Goal: Task Accomplishment & Management: Use online tool/utility

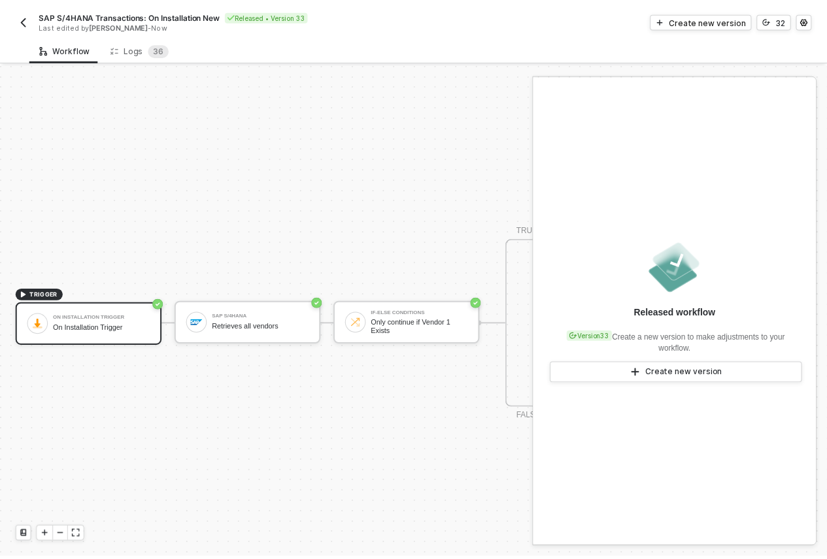
scroll to position [34, 0]
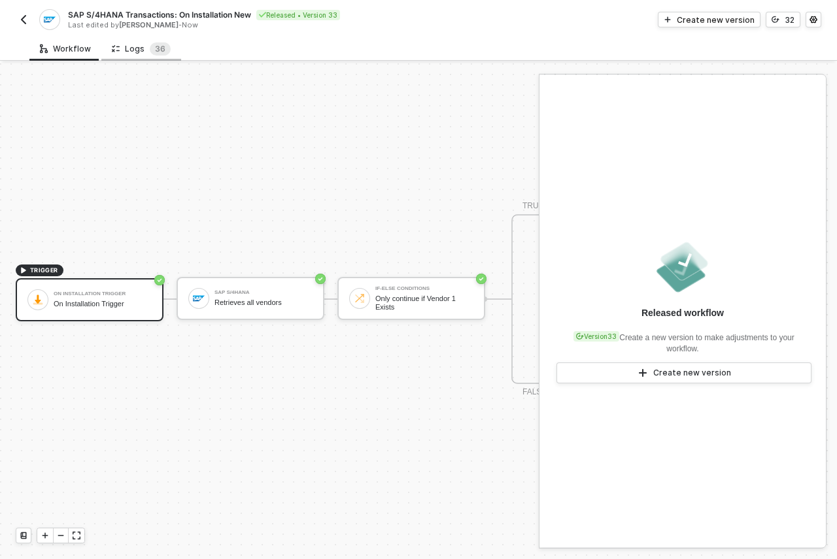
click at [167, 54] on div "Logs 3 6" at bounding box center [141, 49] width 80 height 24
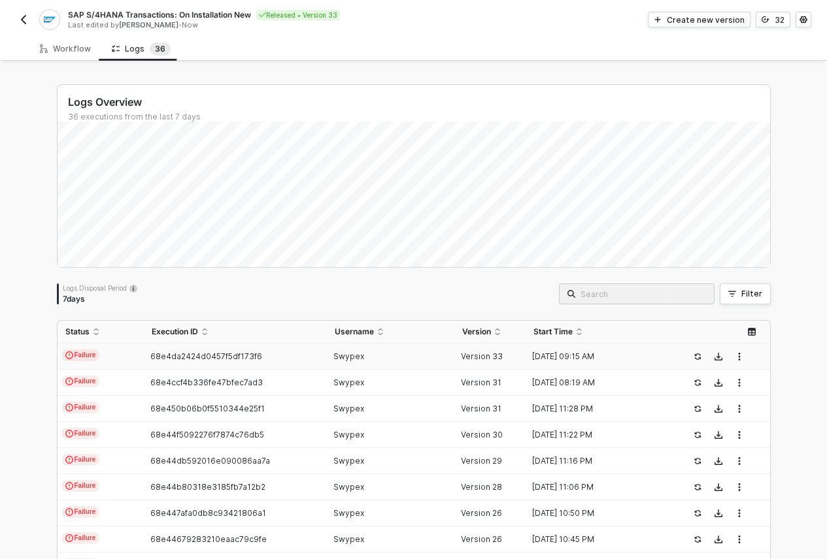
click at [378, 347] on td "Swypex" at bounding box center [390, 357] width 127 height 26
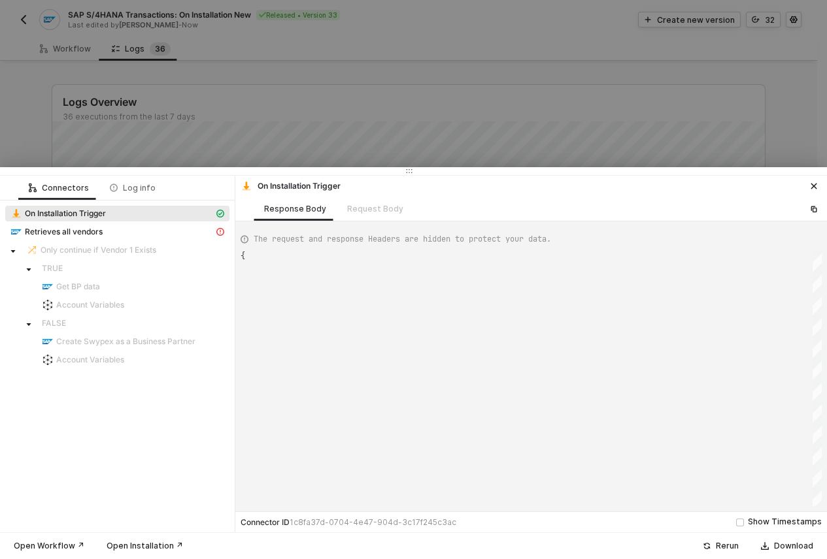
scroll to position [35, 0]
click at [159, 235] on div "Retrieves all vendors" at bounding box center [111, 232] width 203 height 12
type textarea "{ "message": "{\"code\":\"005056A509B11EE1B9A8FEA8DE87F78E\",\"message\":{\"lan…"
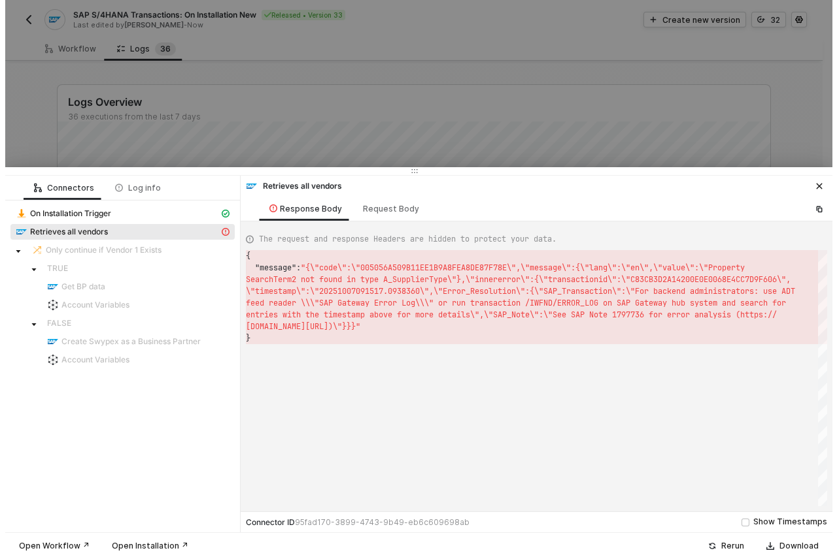
scroll to position [12, 0]
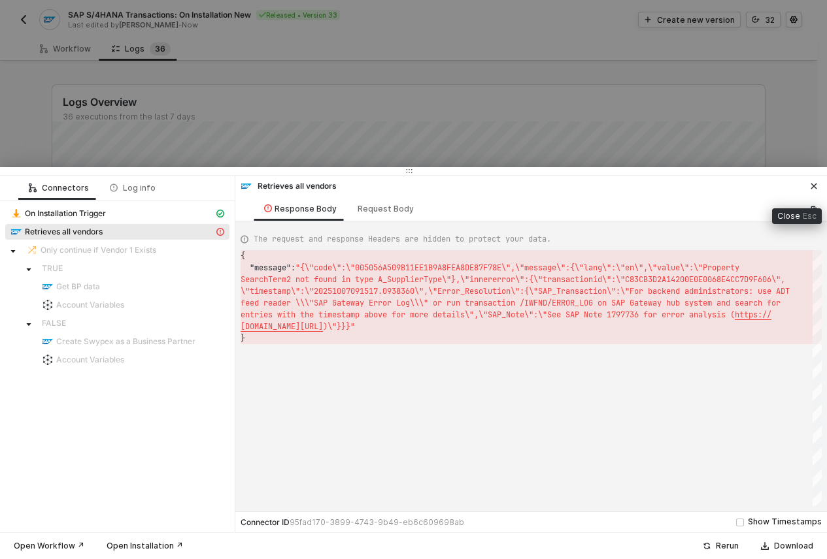
click at [814, 187] on icon "icon-close" at bounding box center [814, 186] width 8 height 8
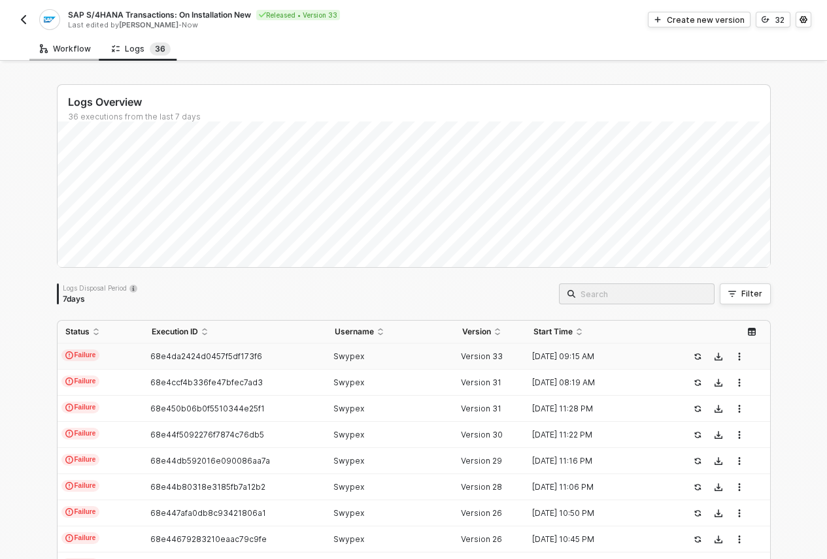
click at [67, 50] on div "Workflow" at bounding box center [65, 49] width 51 height 10
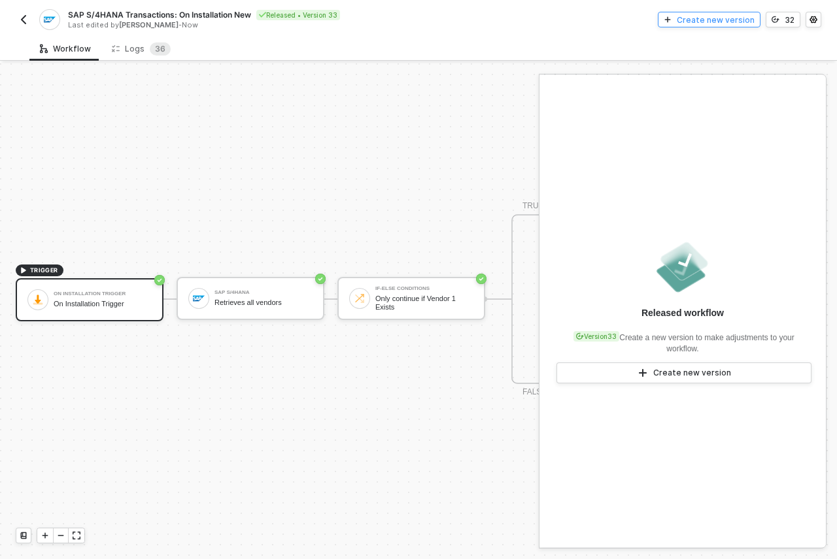
click at [701, 22] on div "Create new version" at bounding box center [715, 19] width 78 height 11
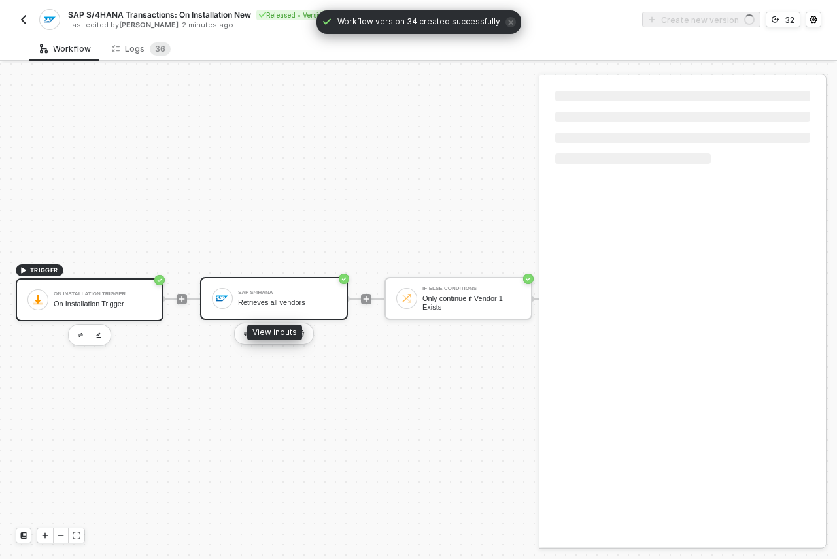
click at [290, 290] on div "SAP S/4HANA" at bounding box center [287, 292] width 98 height 5
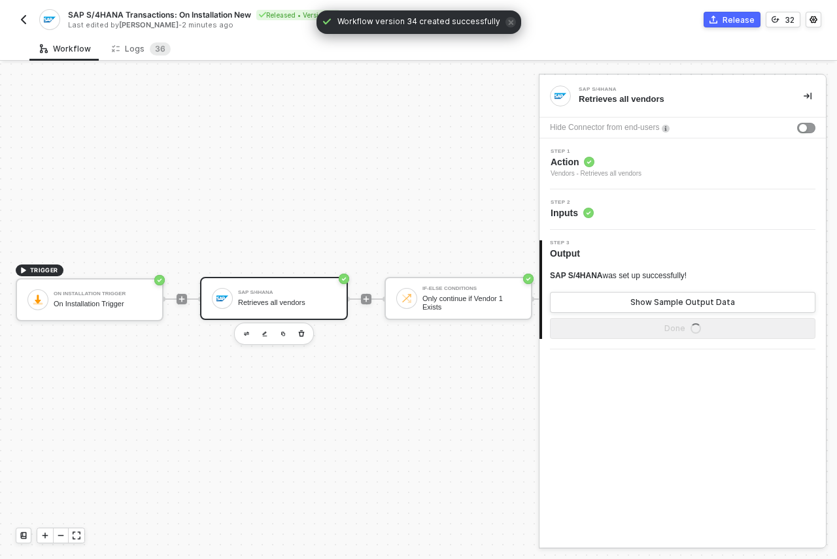
click at [625, 223] on div "Step 2 Inputs" at bounding box center [682, 210] width 286 height 41
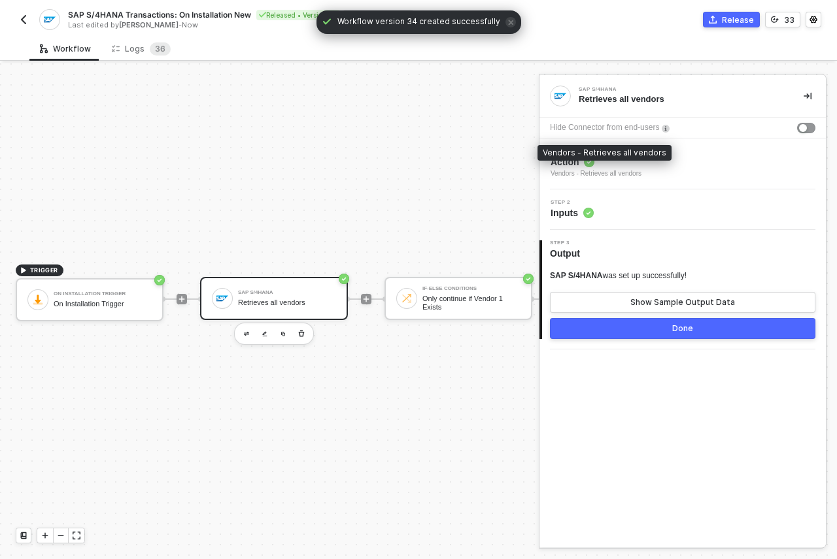
click at [576, 173] on div "Vendors - Retrieves all vendors" at bounding box center [595, 174] width 91 height 10
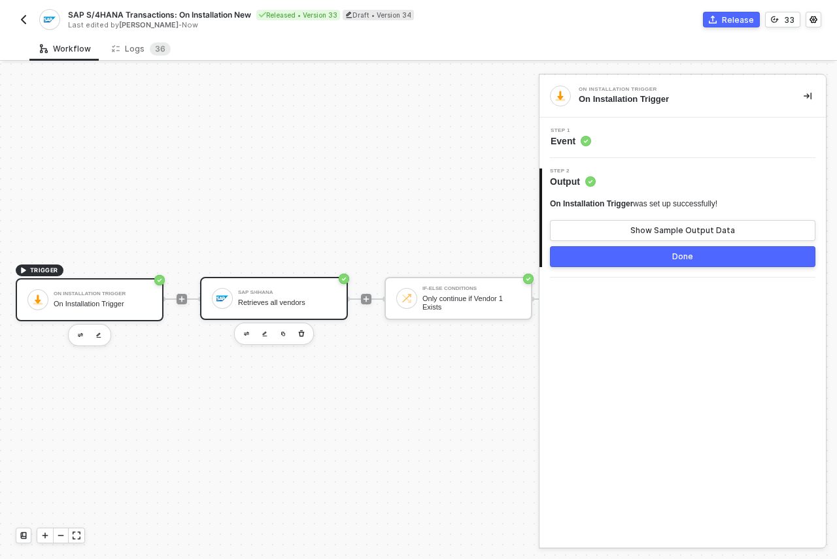
click at [284, 299] on div "Retrieves all vendors" at bounding box center [287, 303] width 98 height 8
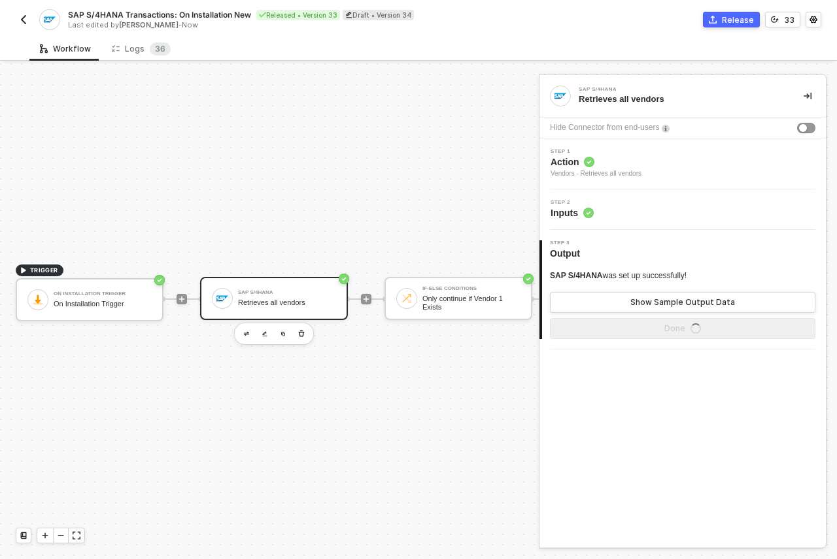
click at [637, 203] on div "Step 2 Inputs" at bounding box center [683, 210] width 283 height 20
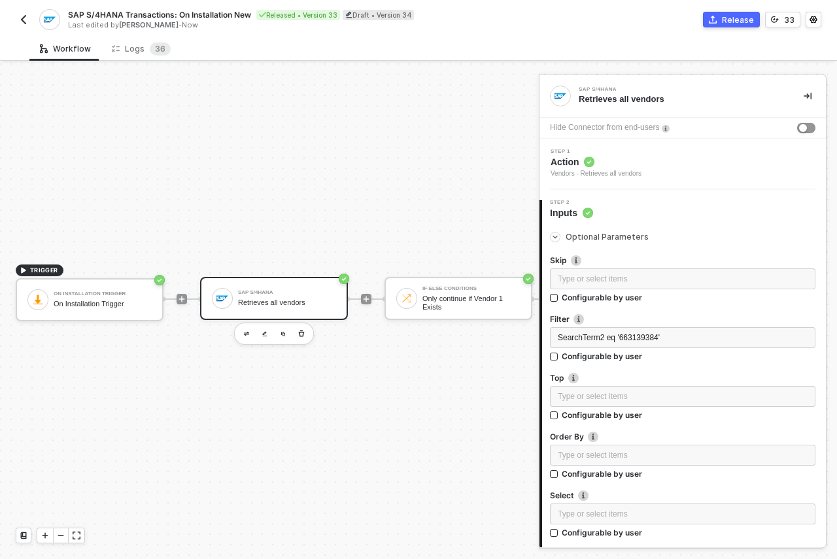
click at [610, 163] on span "Action" at bounding box center [595, 162] width 91 height 13
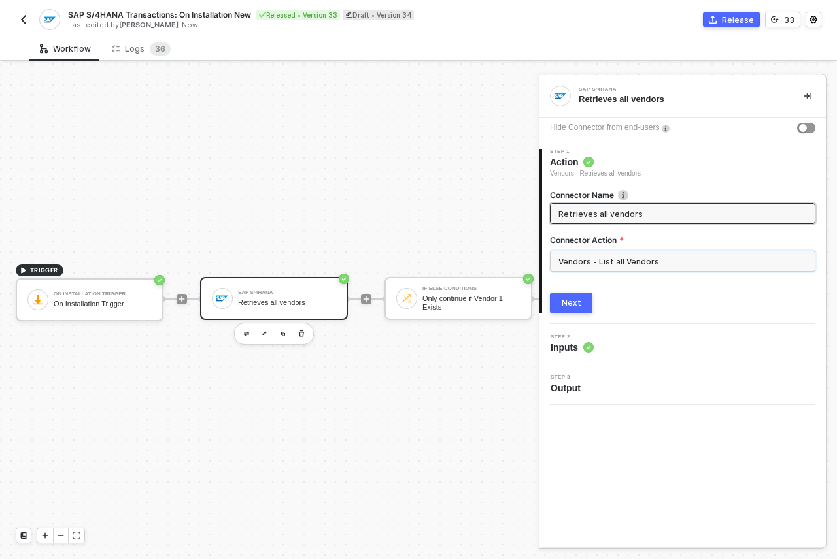
click at [627, 254] on input "Vendors - List all Vendors" at bounding box center [682, 261] width 265 height 21
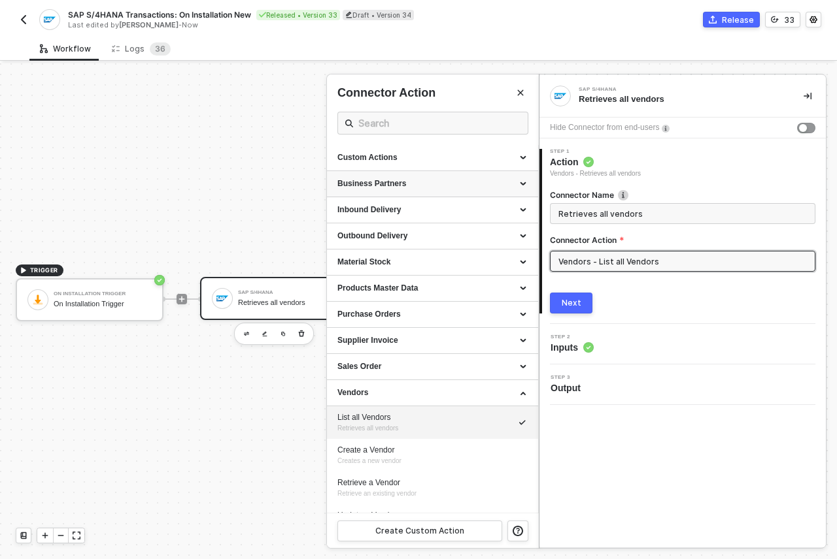
click at [510, 180] on div "Business Partners" at bounding box center [432, 183] width 190 height 11
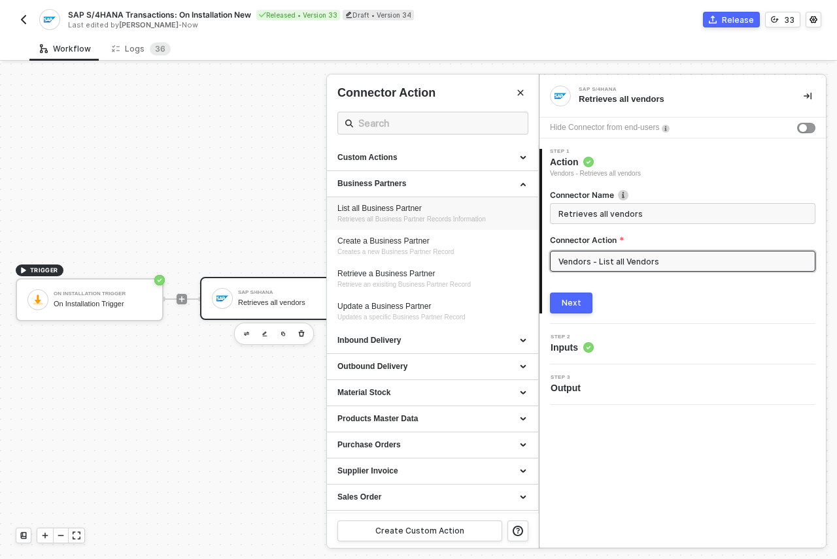
click at [500, 210] on div "List all Business Partner" at bounding box center [432, 208] width 190 height 11
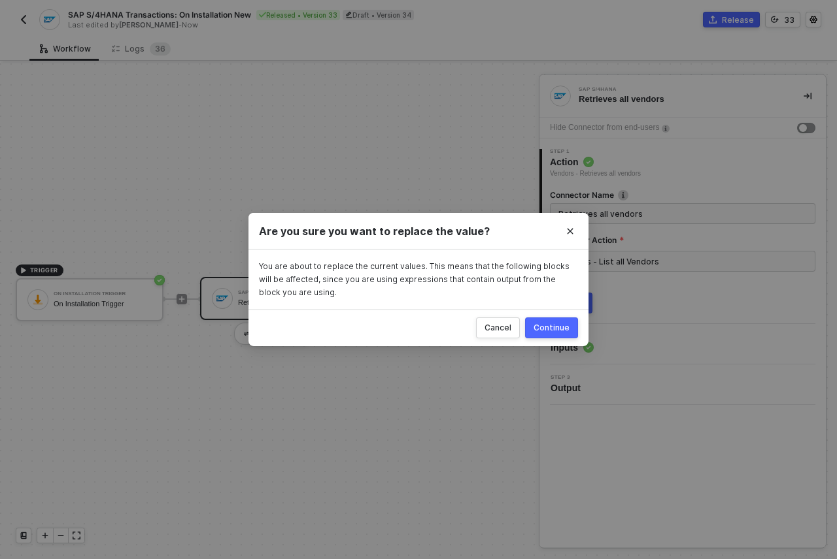
click at [551, 325] on div "Continue" at bounding box center [551, 328] width 36 height 10
type input "Retrieves all Business Partner Records Information"
type input "Business Partners - List all Business Partner"
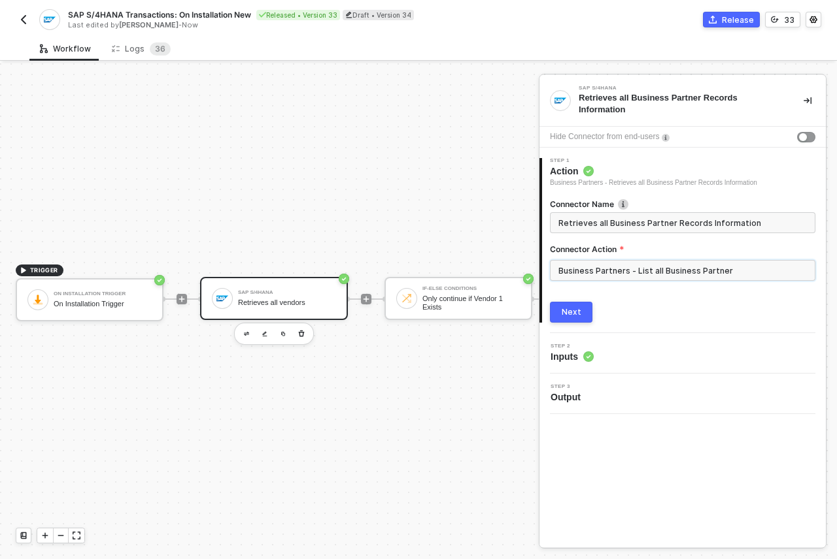
click at [599, 273] on input "Business Partners - List all Business Partner" at bounding box center [682, 270] width 265 height 21
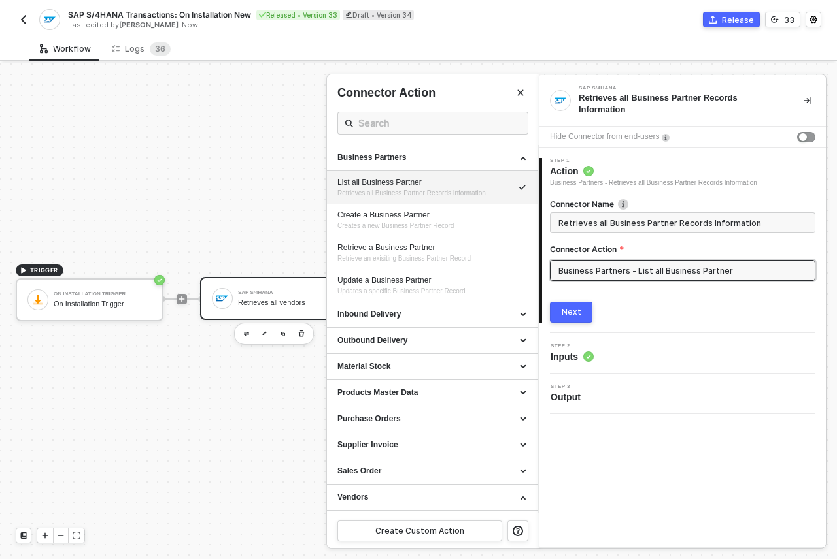
click at [618, 352] on div "Step 2 Inputs" at bounding box center [683, 354] width 283 height 20
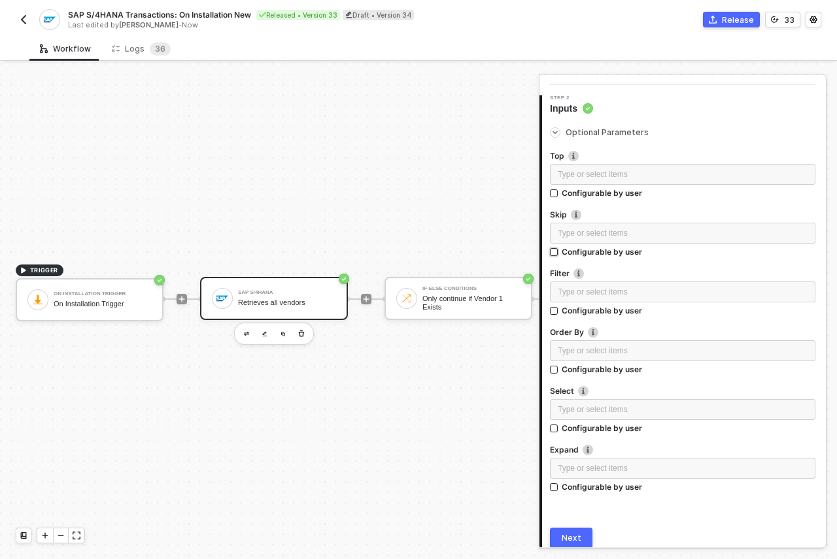
scroll to position [113, 0]
click at [608, 240] on div "Type or select items ﻿" at bounding box center [682, 234] width 265 height 21
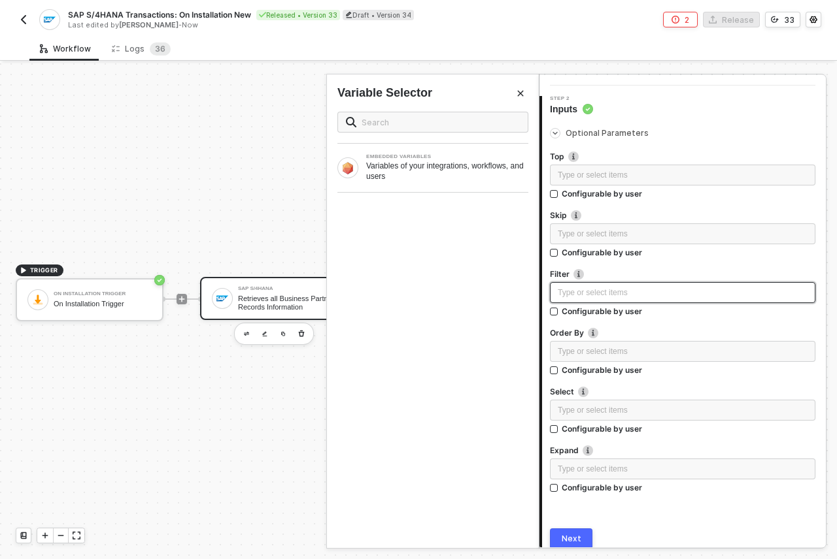
click at [614, 288] on div "Type or select items ﻿" at bounding box center [683, 293] width 250 height 12
click at [580, 531] on button "Next" at bounding box center [571, 539] width 42 height 21
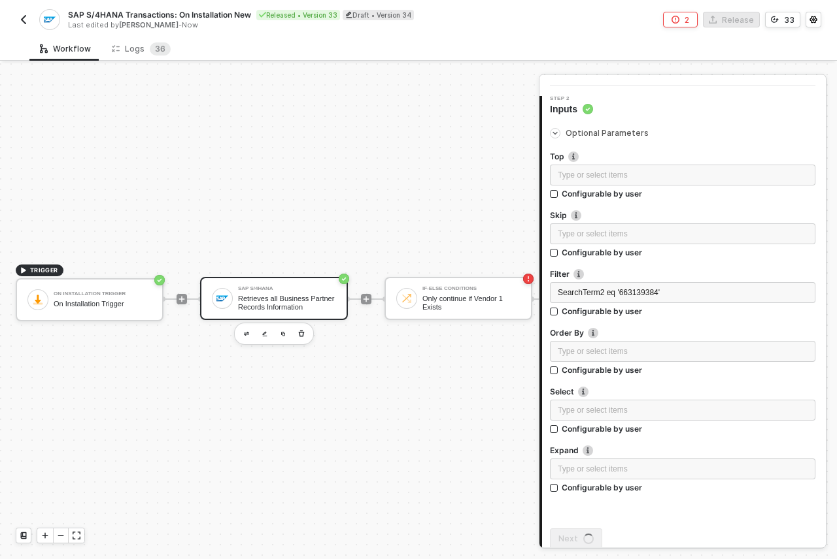
scroll to position [0, 0]
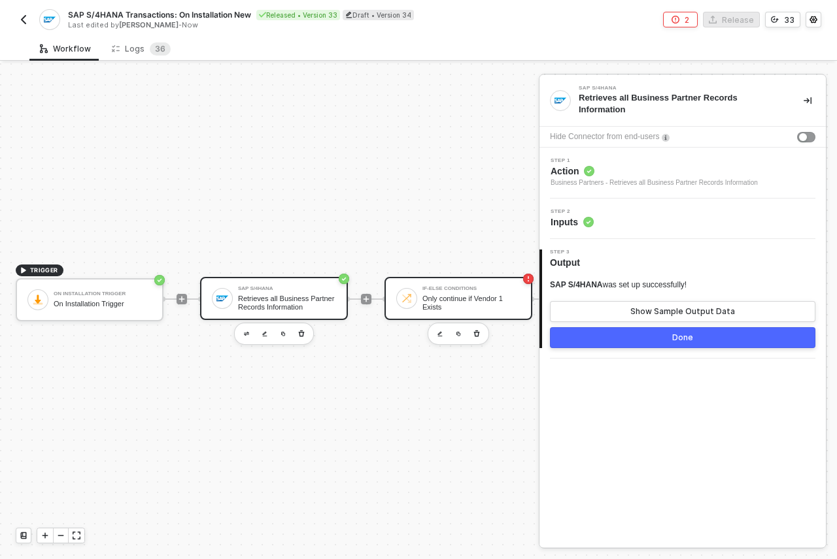
click at [462, 299] on div "Only continue if Vendor 1 Exists" at bounding box center [471, 303] width 98 height 16
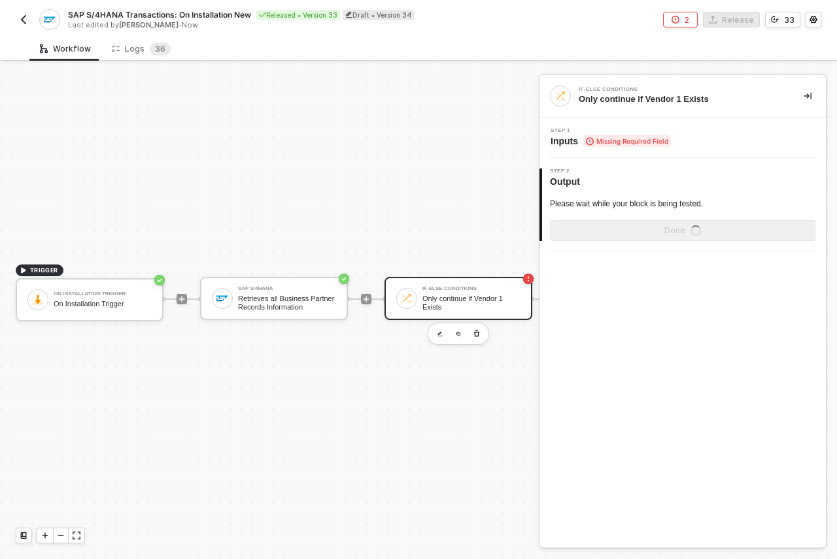
click at [643, 147] on span "Inputs Missing Required Field" at bounding box center [610, 141] width 120 height 13
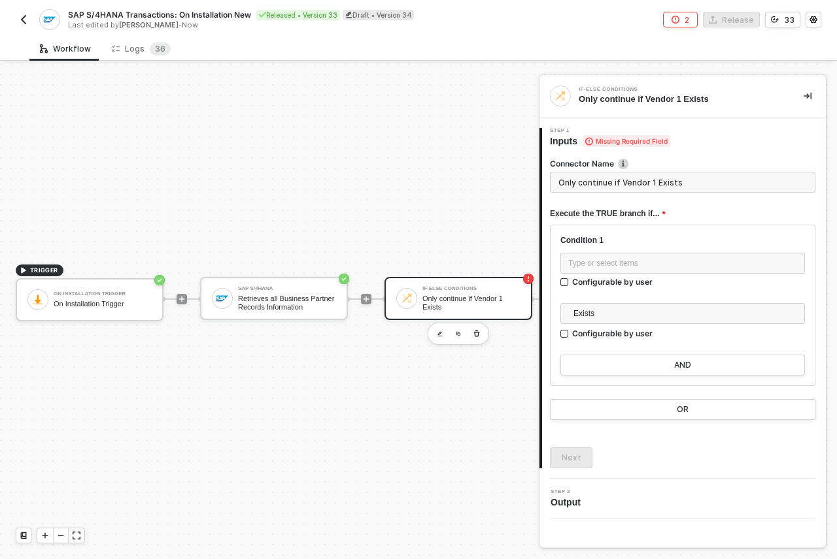
click at [636, 180] on input "Only continue if Vendor 1 Exists" at bounding box center [682, 182] width 265 height 21
click at [622, 265] on div "Type or select items ﻿" at bounding box center [682, 264] width 229 height 12
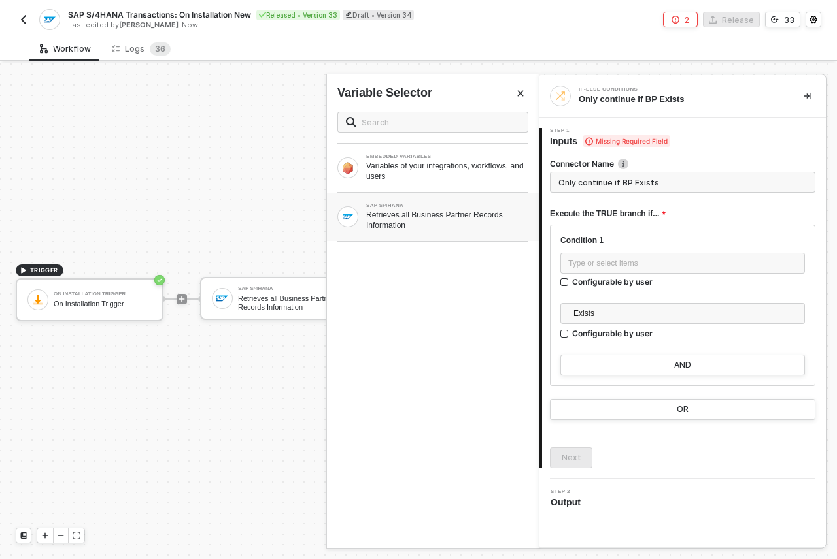
click at [511, 227] on div "Retrieves all Business Partner Records Information" at bounding box center [447, 220] width 162 height 21
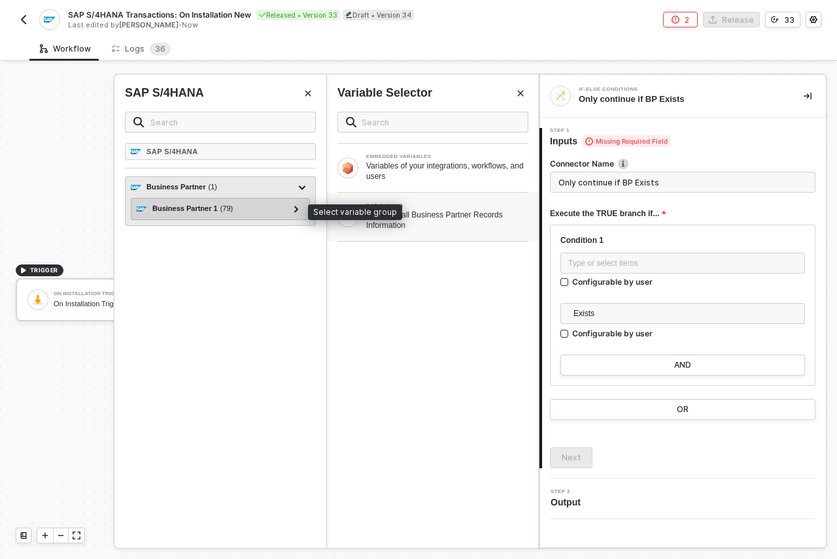
click at [257, 207] on div "Business Partner 1 ( 79 )" at bounding box center [213, 209] width 152 height 16
type input "Only continue if Business Partner 1 Exists"
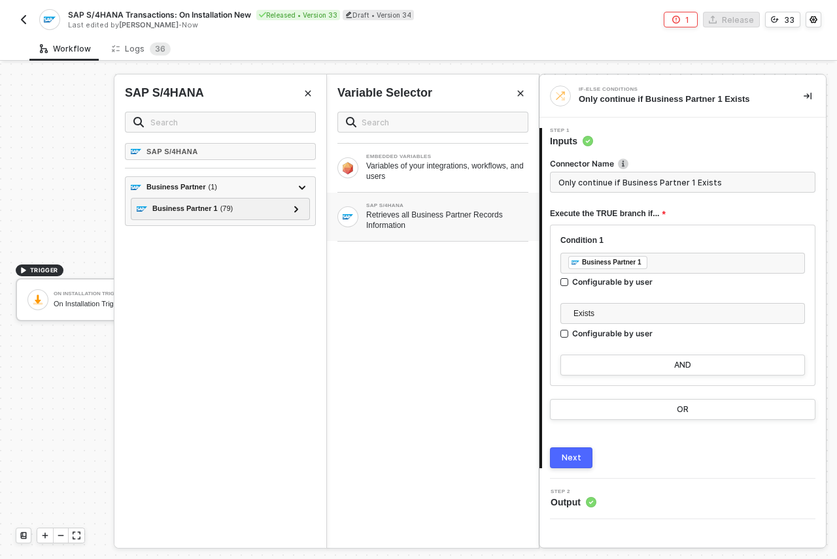
click at [564, 459] on div "Next" at bounding box center [571, 458] width 20 height 10
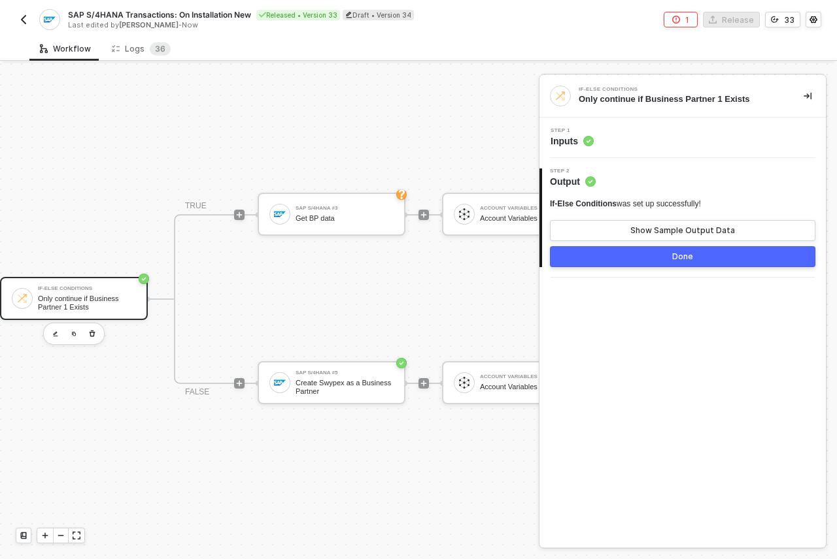
scroll to position [34, 395]
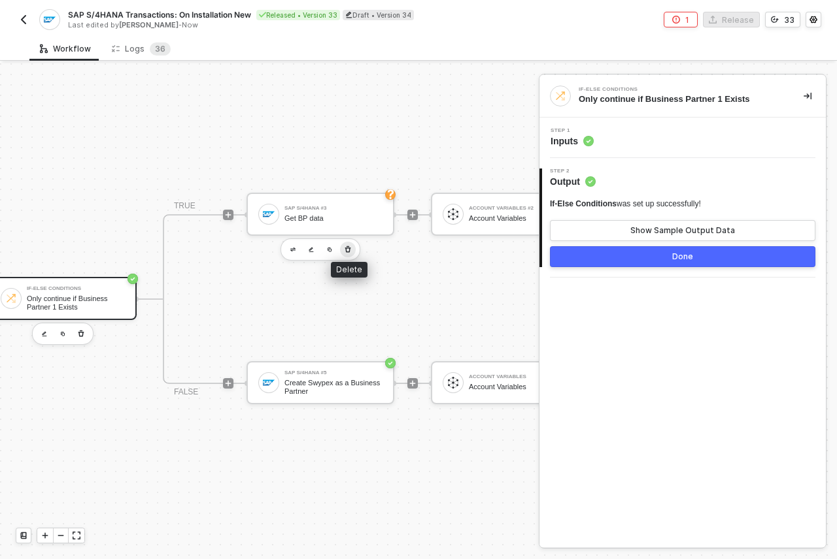
click at [352, 242] on button "button" at bounding box center [348, 250] width 16 height 16
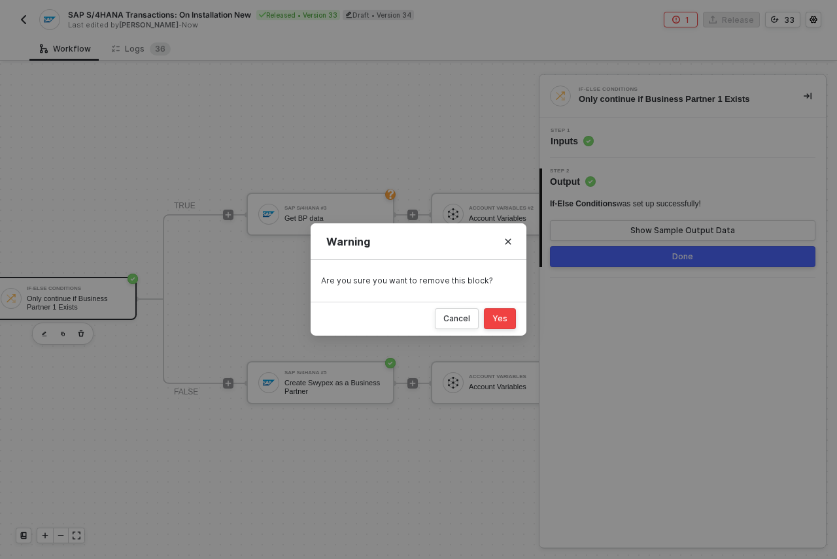
click at [514, 320] on button "Yes" at bounding box center [500, 318] width 32 height 21
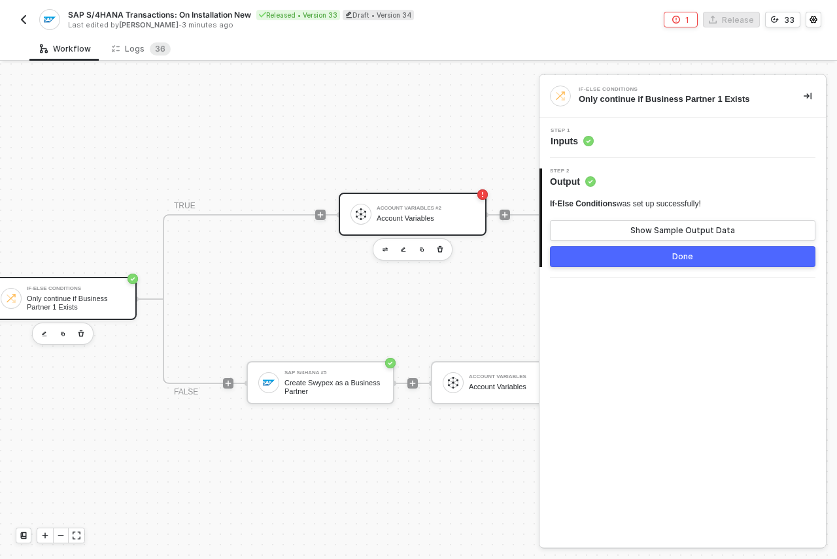
click at [408, 213] on div "Account Variables #2 Account Variables" at bounding box center [425, 214] width 98 height 25
click at [568, 136] on span "Inputs Missing Required Field" at bounding box center [610, 141] width 120 height 13
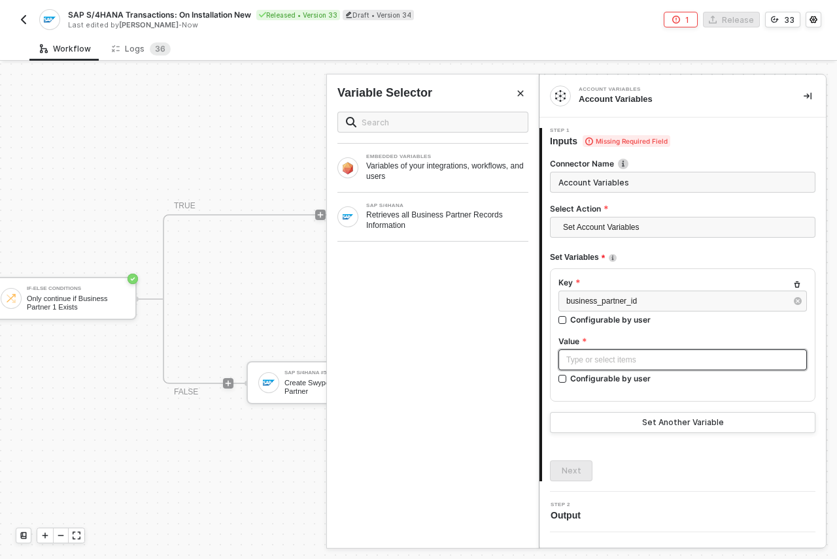
click at [631, 359] on div "Type or select items ﻿" at bounding box center [682, 360] width 233 height 12
click at [439, 214] on div "Retrieves all Business Partner Records Information" at bounding box center [447, 220] width 162 height 21
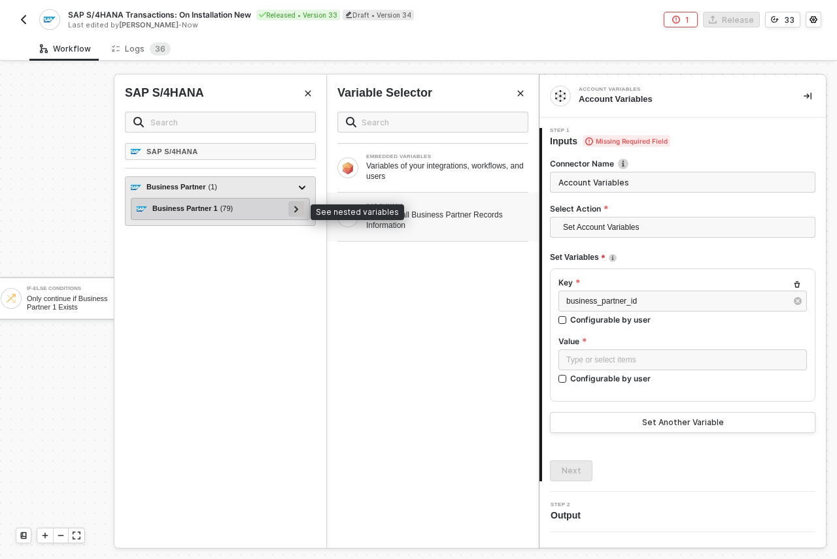
click at [297, 210] on icon at bounding box center [296, 209] width 4 height 7
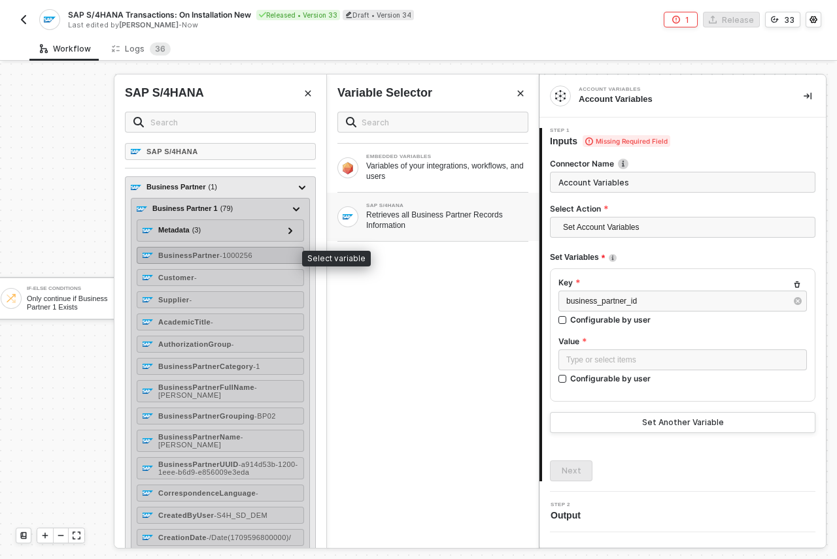
click at [267, 254] on div "BusinessPartner - 1000256" at bounding box center [220, 255] width 167 height 17
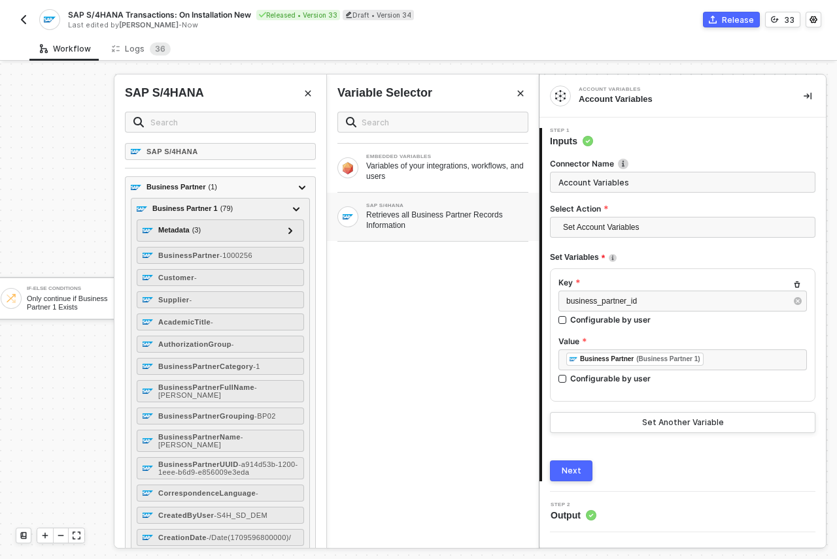
click at [580, 466] on button "Next" at bounding box center [571, 471] width 42 height 21
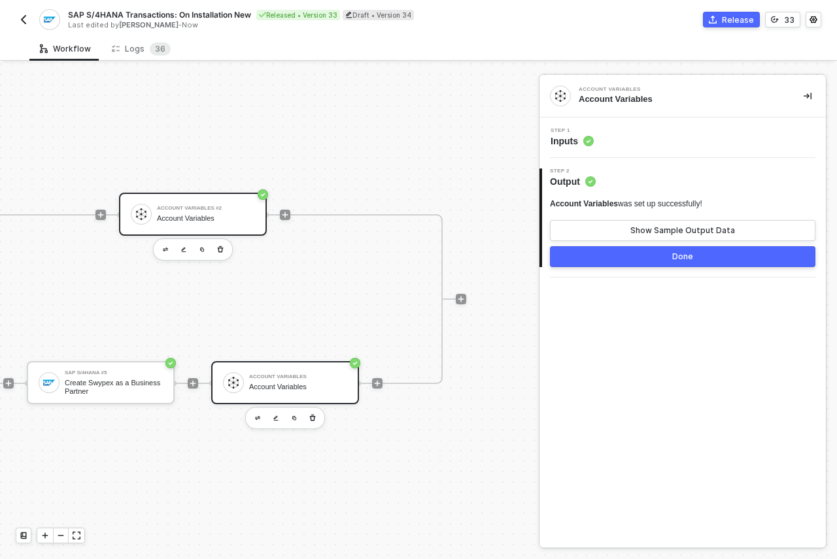
scroll to position [34, 634]
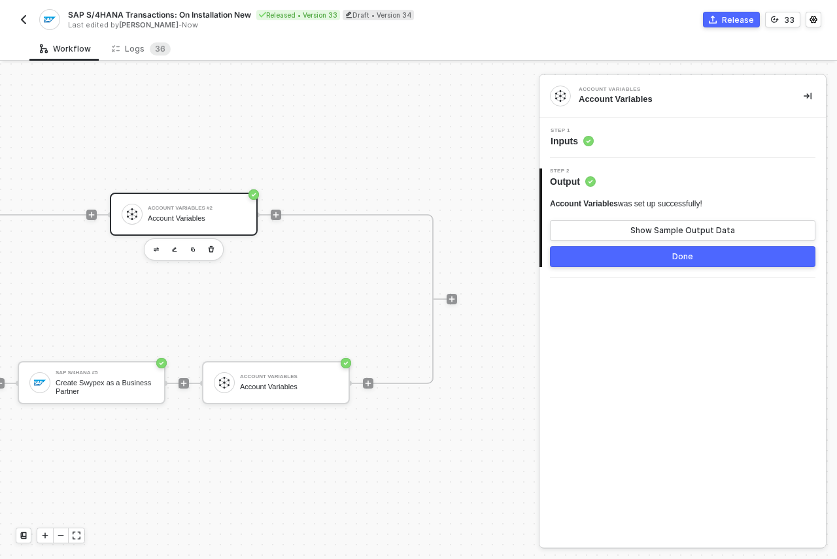
click at [714, 17] on icon "icon-commerce" at bounding box center [712, 20] width 8 height 8
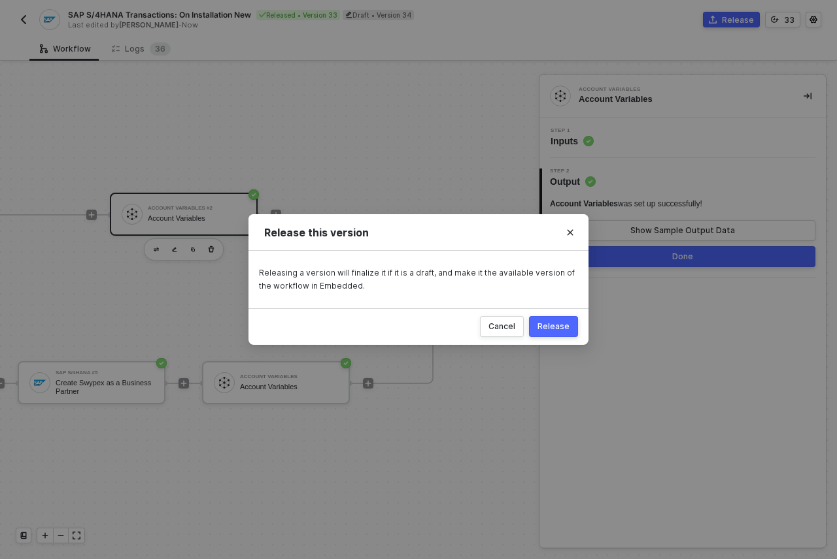
click at [558, 327] on div "Release" at bounding box center [553, 327] width 32 height 10
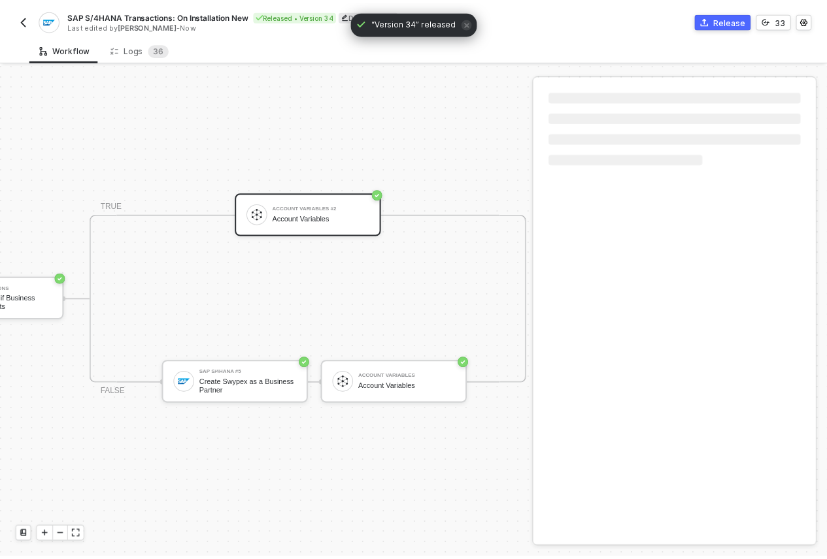
scroll to position [34, 431]
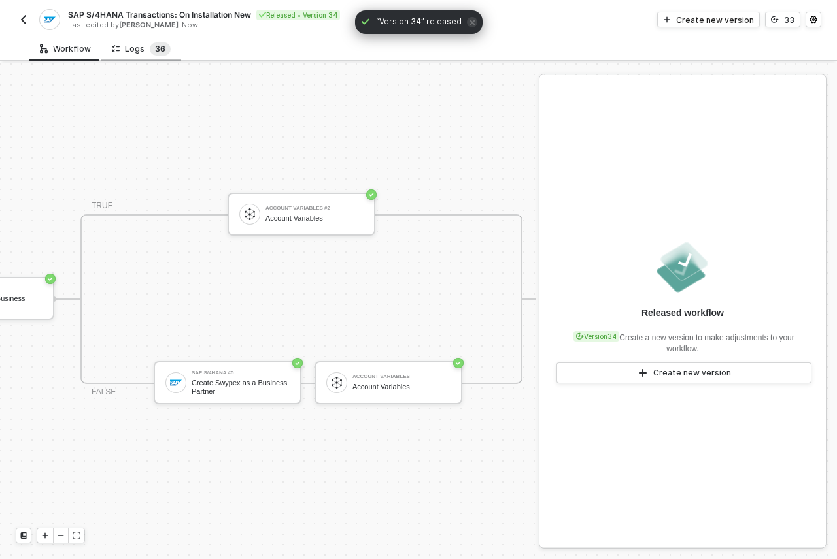
click at [150, 47] on sup "3 6" at bounding box center [160, 48] width 21 height 13
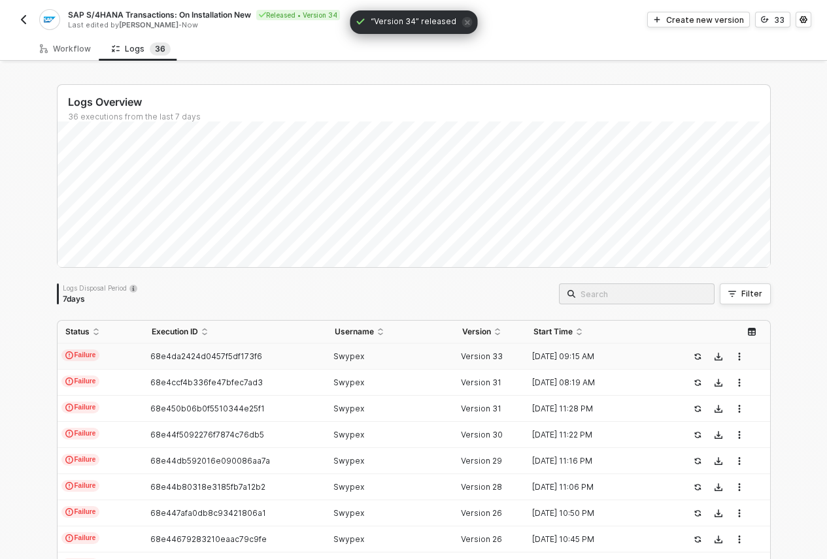
click at [25, 20] on img "button" at bounding box center [23, 19] width 10 height 10
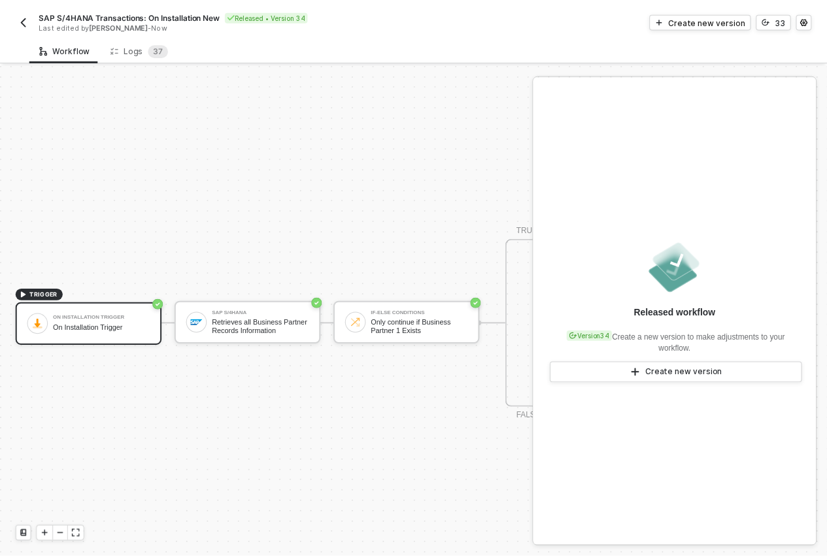
scroll to position [34, 0]
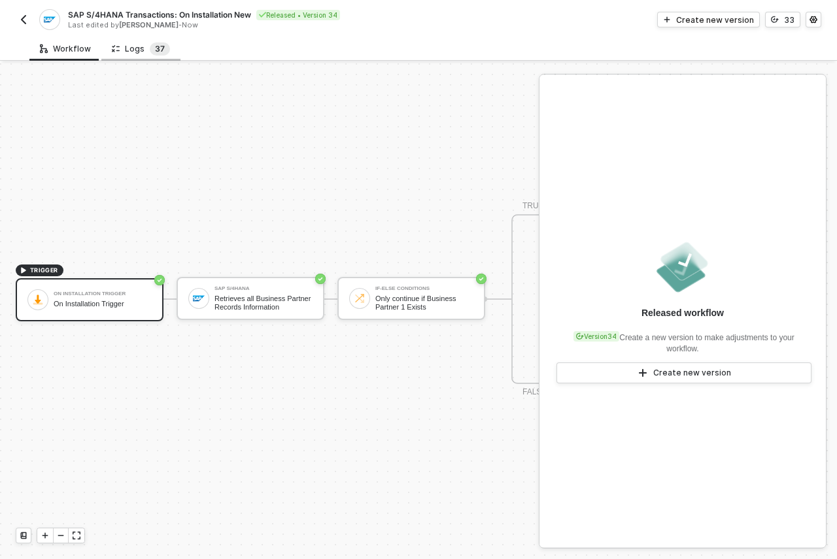
click at [155, 50] on span "3" at bounding box center [157, 49] width 5 height 10
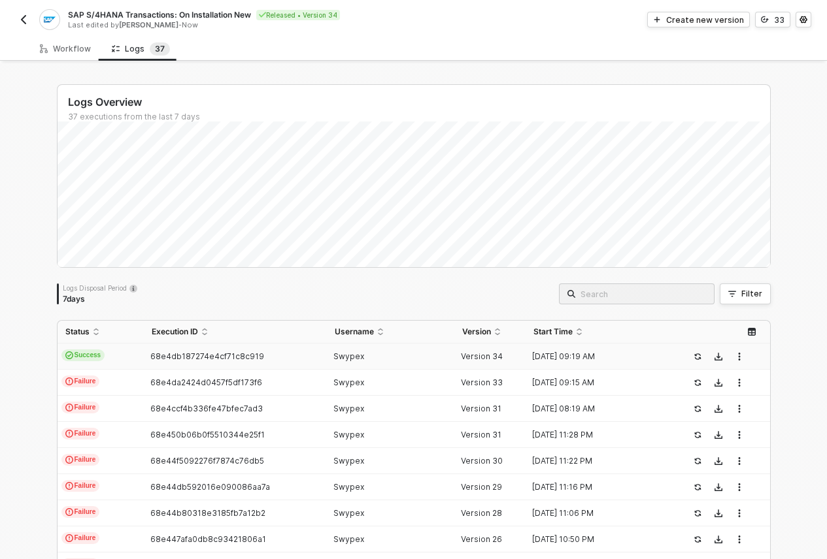
click at [300, 352] on div "68e4db187274e4cf71c8c919" at bounding box center [230, 357] width 173 height 10
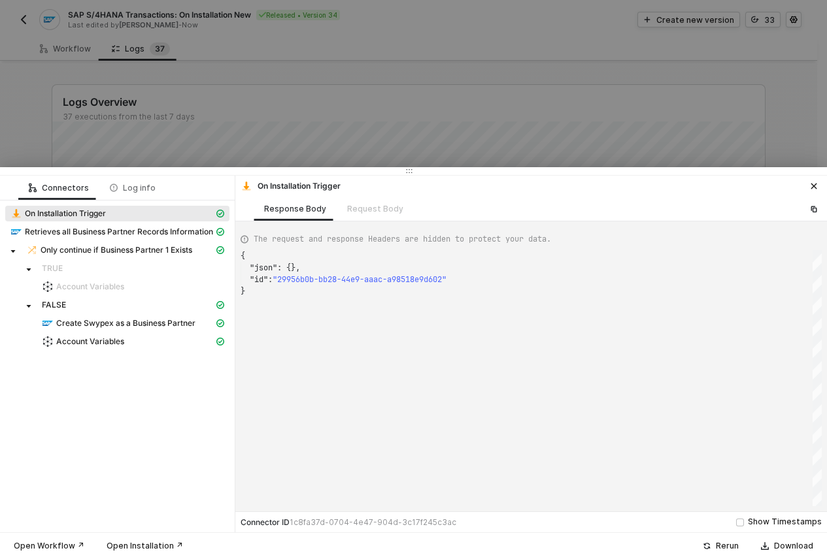
scroll to position [35, 0]
click at [116, 322] on span "Create Swypex as a Business Partner" at bounding box center [125, 323] width 139 height 10
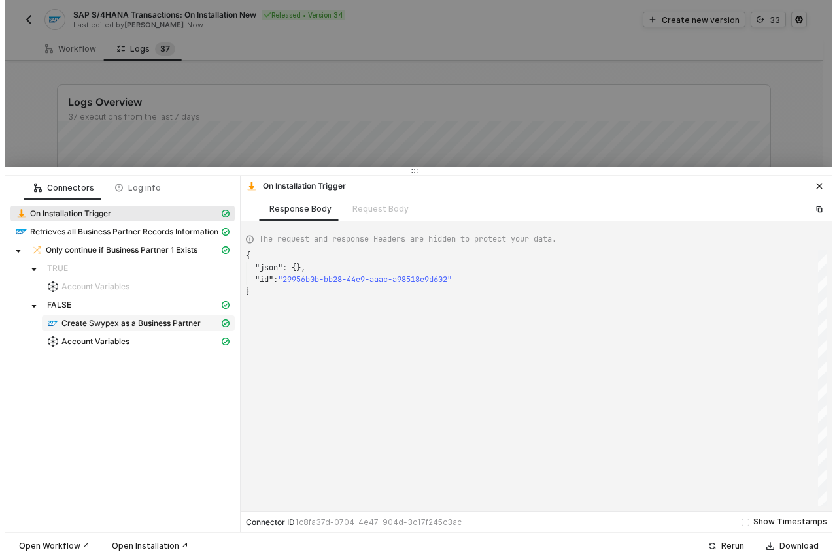
scroll to position [118, 0]
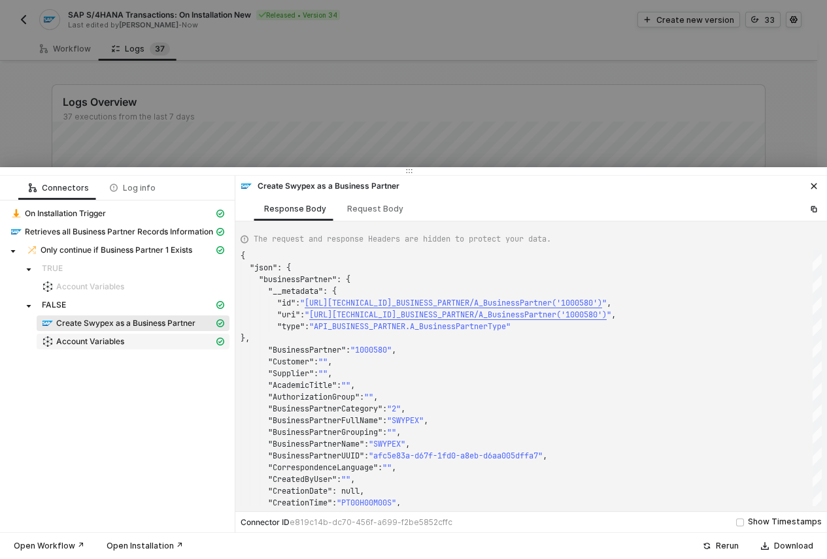
click at [116, 337] on span "Account Variables" at bounding box center [90, 342] width 68 height 10
type textarea "{ "json": { "variables": { "journalId": "de93c6eb-2393-f011-b41a-000d3a6da169",…"
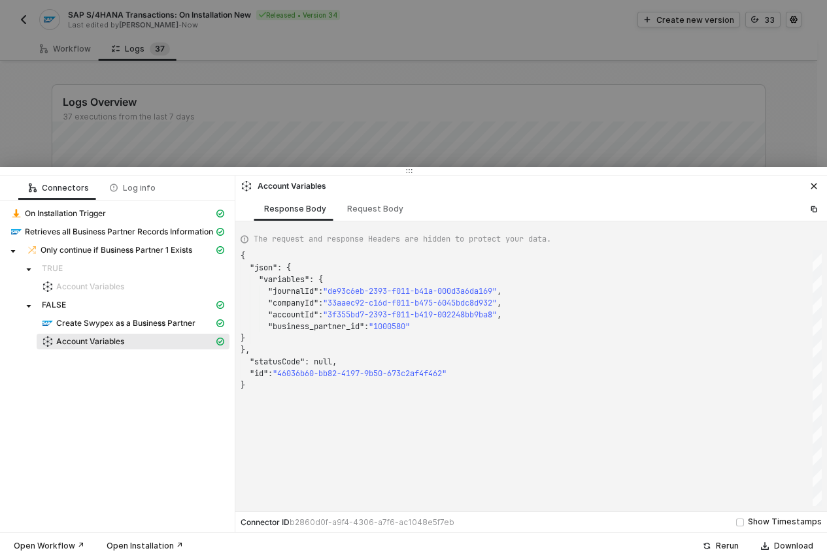
click at [415, 97] on div at bounding box center [413, 279] width 827 height 559
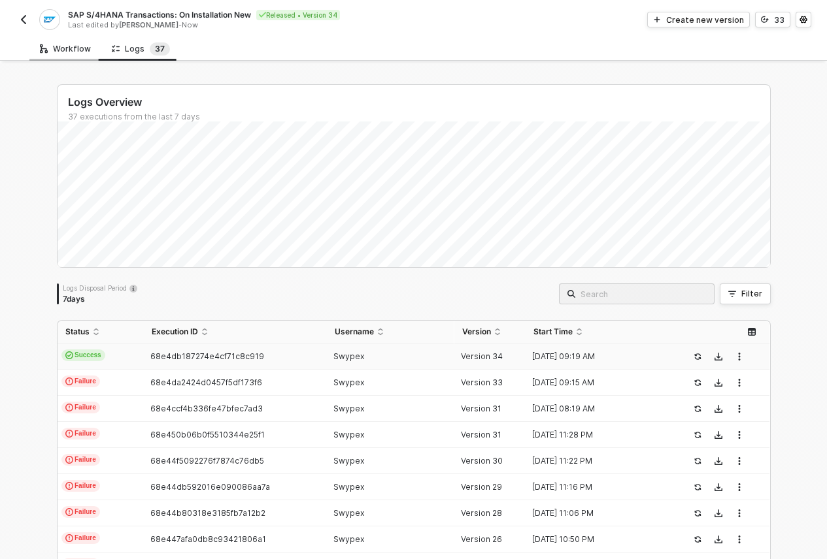
click at [78, 48] on div "Workflow" at bounding box center [65, 49] width 51 height 10
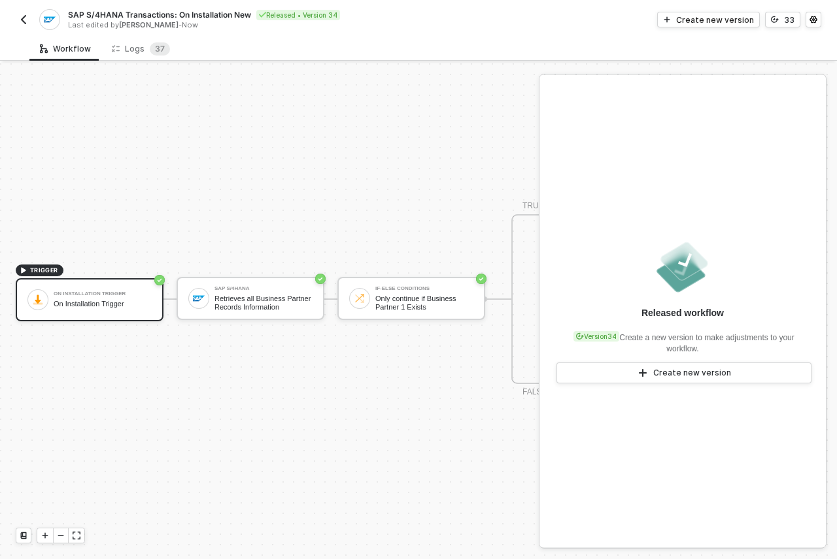
click at [25, 16] on img "button" at bounding box center [23, 19] width 10 height 10
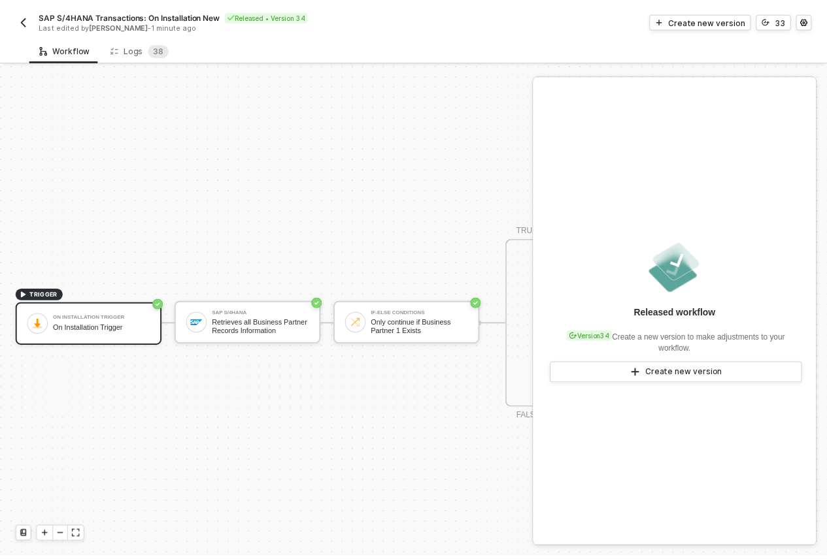
scroll to position [34, 0]
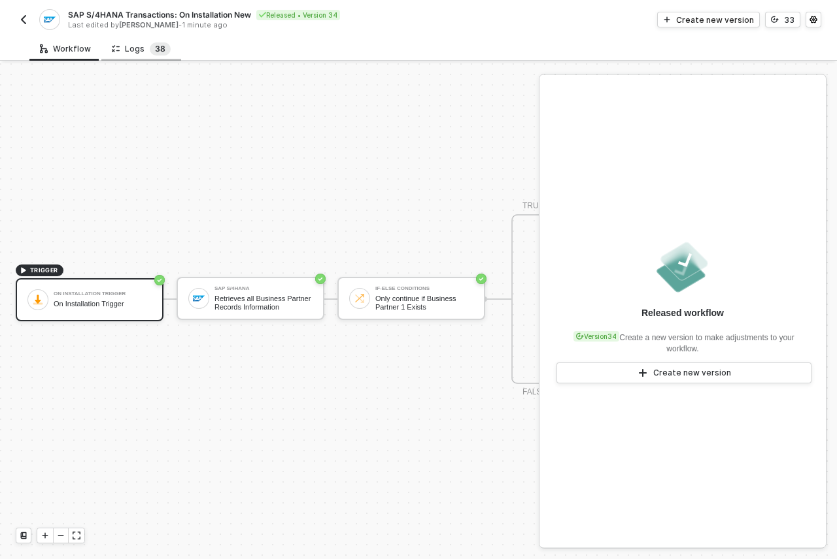
click at [160, 54] on span "8" at bounding box center [162, 48] width 5 height 13
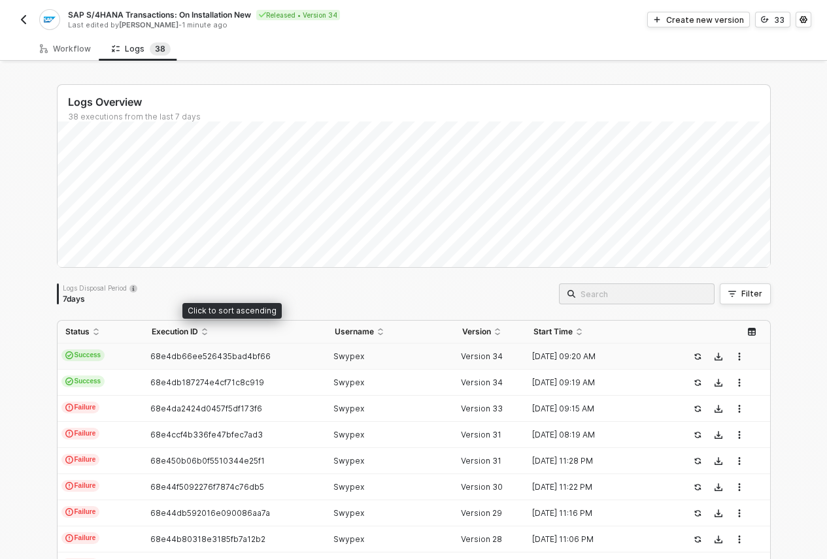
click at [293, 350] on td "68e4db66ee526435bad4bf66" at bounding box center [235, 357] width 183 height 26
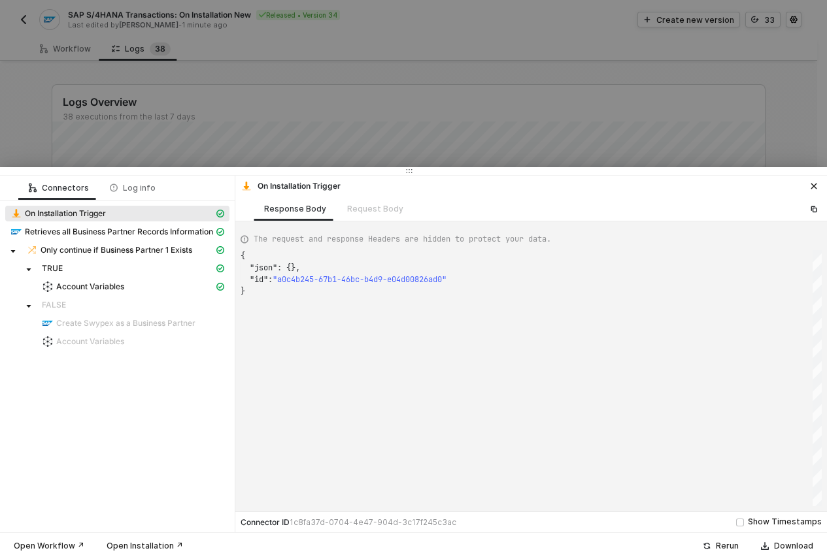
scroll to position [35, 0]
click at [126, 290] on div "Account Variables" at bounding box center [128, 287] width 172 height 12
type textarea "{ "json": { "variables": { "journalId": "de93c6eb-2393-f011-b41a-000d3a6da169",…"
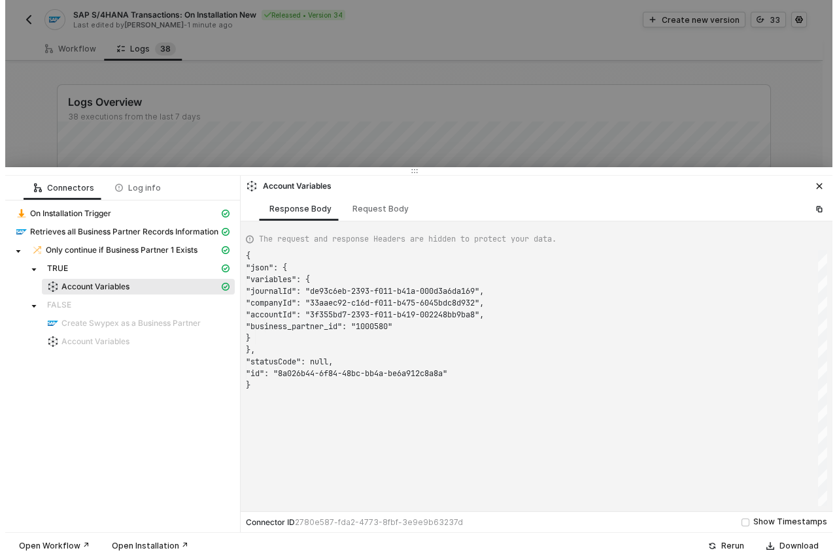
scroll to position [118, 0]
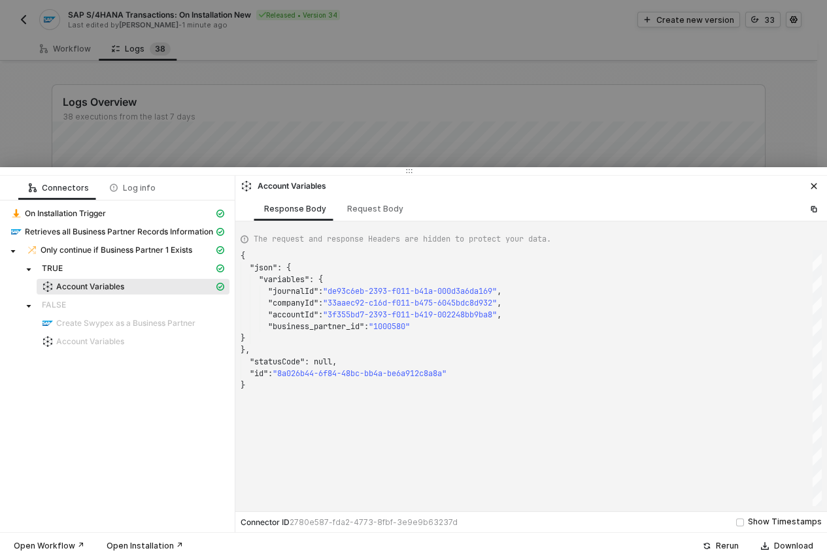
click at [824, 154] on div at bounding box center [413, 279] width 827 height 559
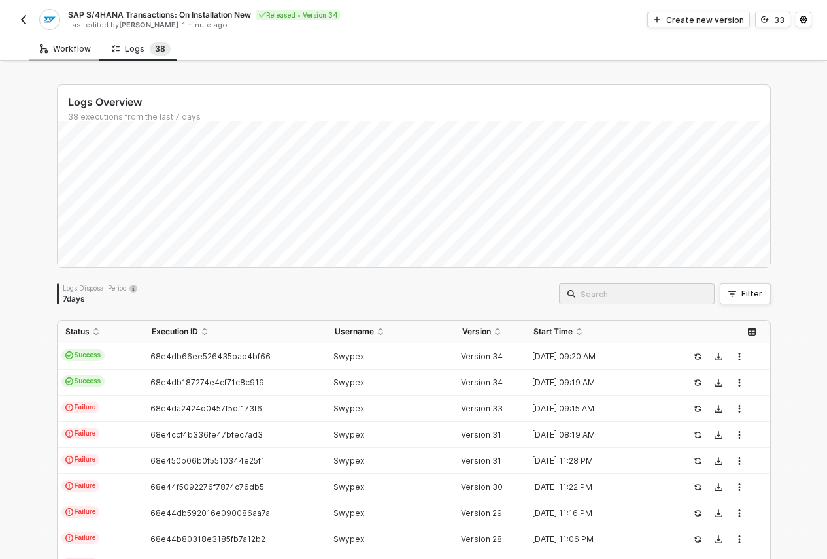
click at [51, 55] on div "Workflow" at bounding box center [65, 49] width 72 height 24
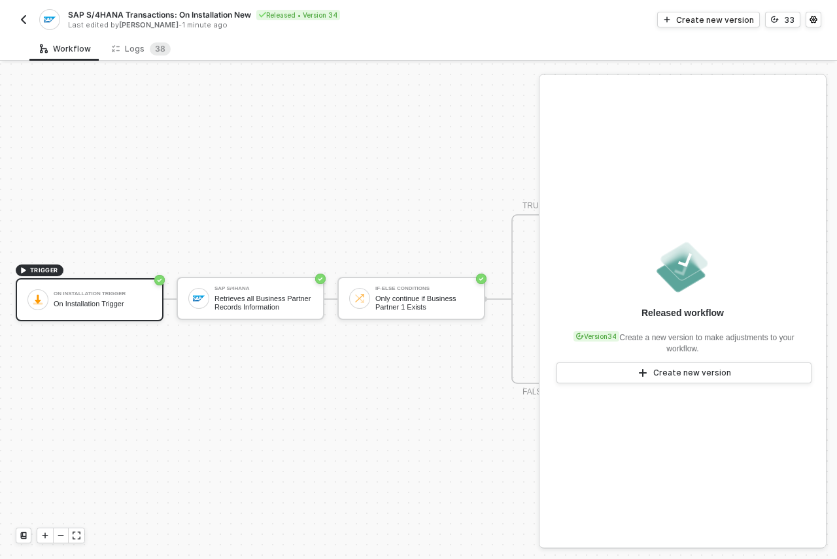
click at [22, 20] on img "button" at bounding box center [23, 19] width 10 height 10
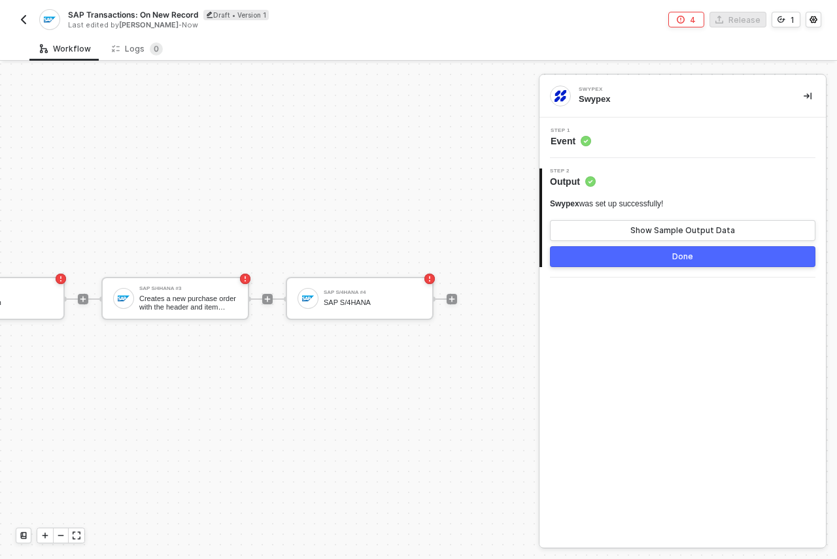
scroll to position [34, 0]
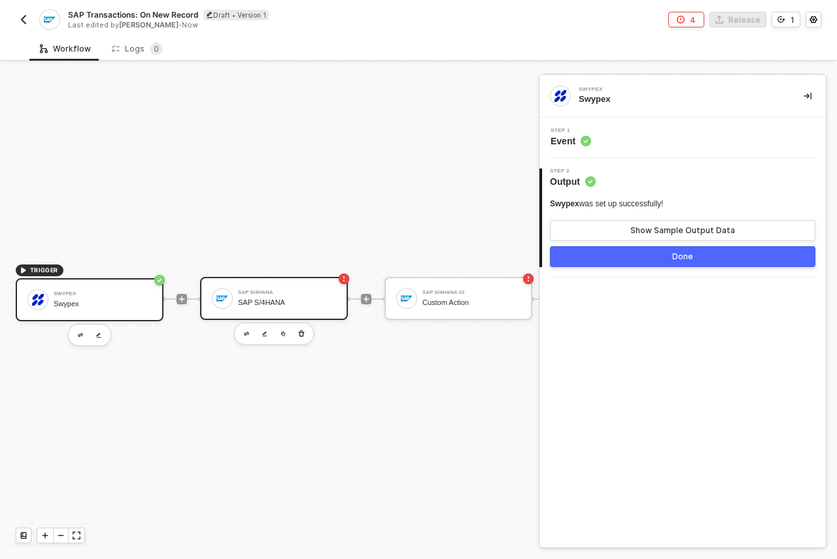
click at [288, 299] on div "SAP S/4HANA" at bounding box center [287, 303] width 98 height 8
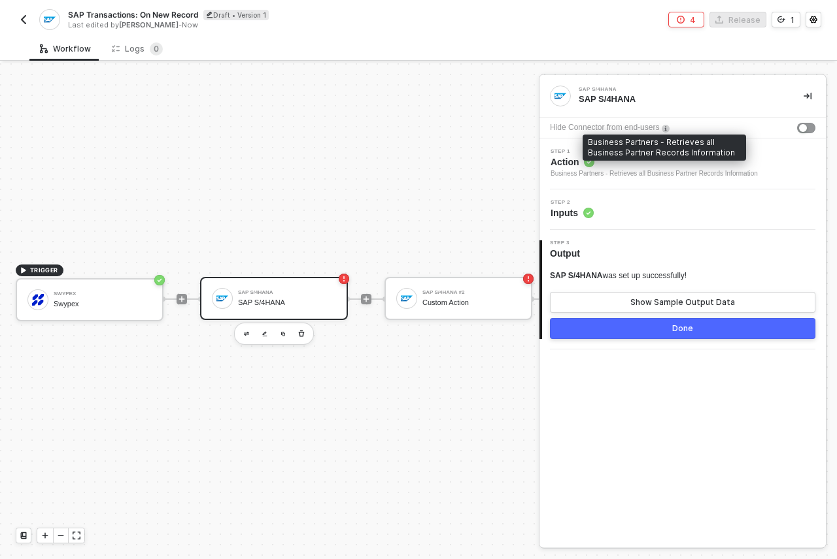
click at [578, 171] on div "Business Partners - Retrieves all Business Partner Records Information" at bounding box center [653, 174] width 207 height 10
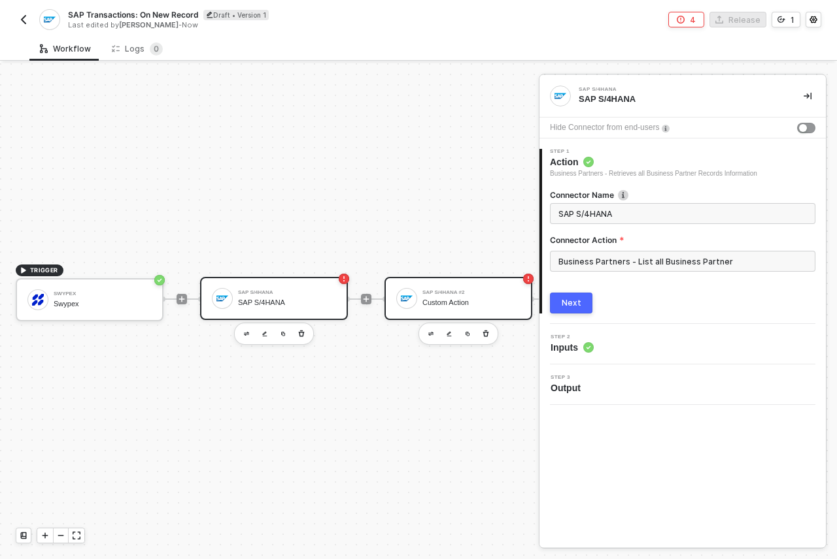
click at [431, 290] on div "SAP S/4HANA #2" at bounding box center [471, 292] width 98 height 5
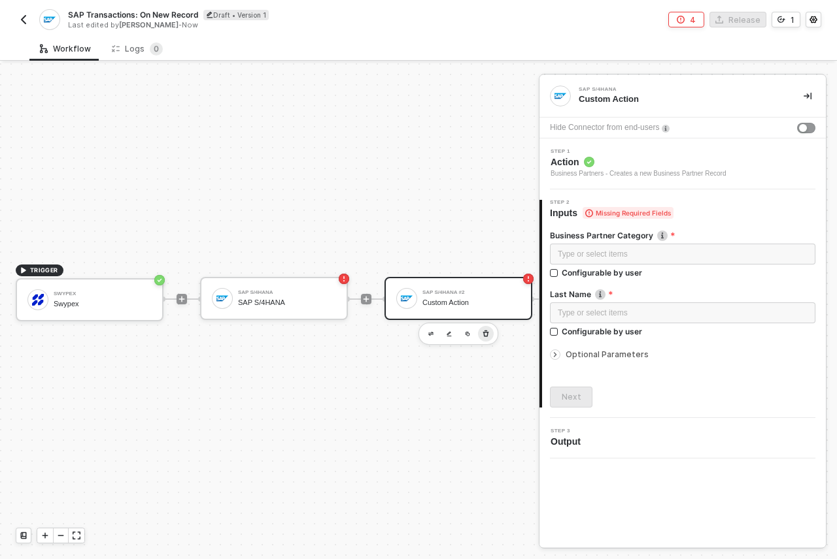
click at [487, 326] on button "button" at bounding box center [486, 334] width 16 height 16
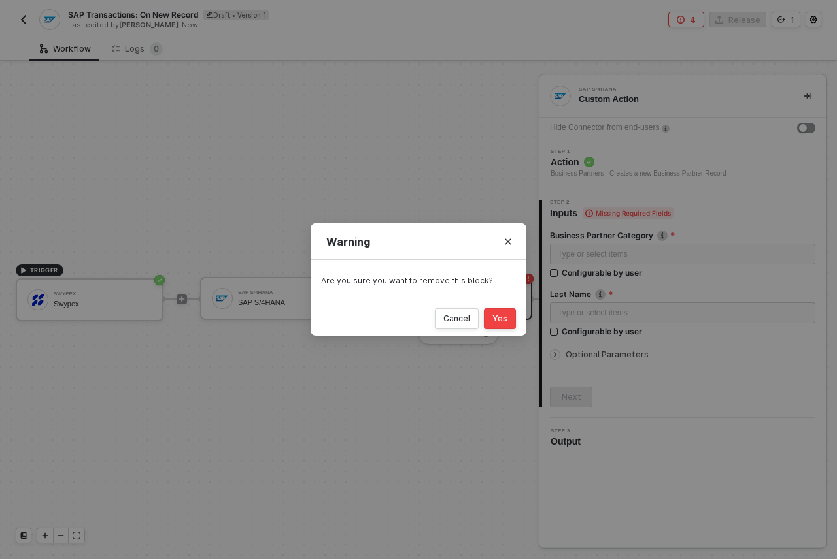
click at [498, 324] on button "Yes" at bounding box center [500, 318] width 32 height 21
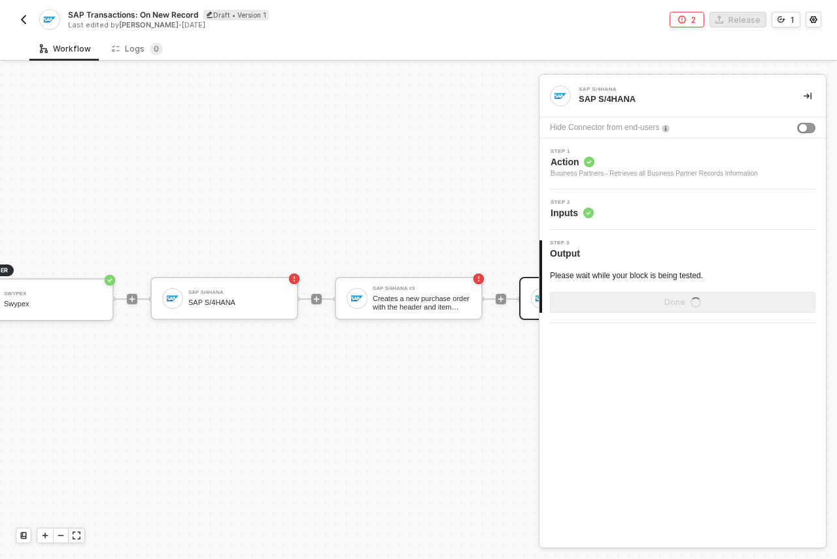
scroll to position [34, 235]
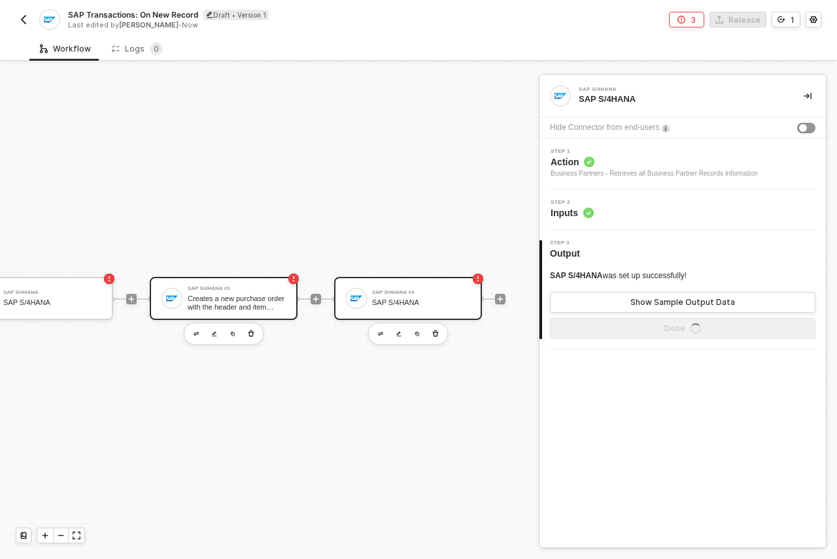
click at [236, 295] on div "Creates a new purchase order with the header and item details passed in the req…" at bounding box center [237, 303] width 98 height 16
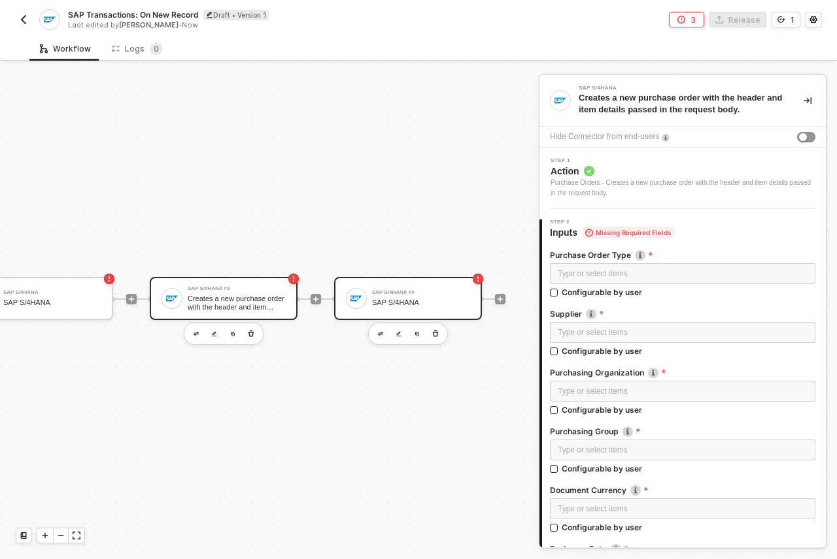
click at [438, 299] on div "SAP S/4HANA" at bounding box center [421, 303] width 98 height 8
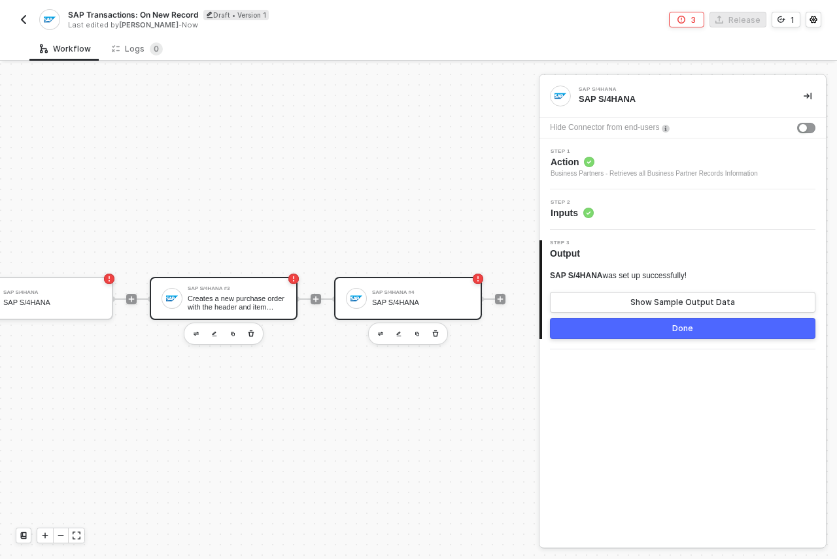
click at [282, 295] on div "Creates a new purchase order with the header and item details passed in the req…" at bounding box center [237, 303] width 98 height 16
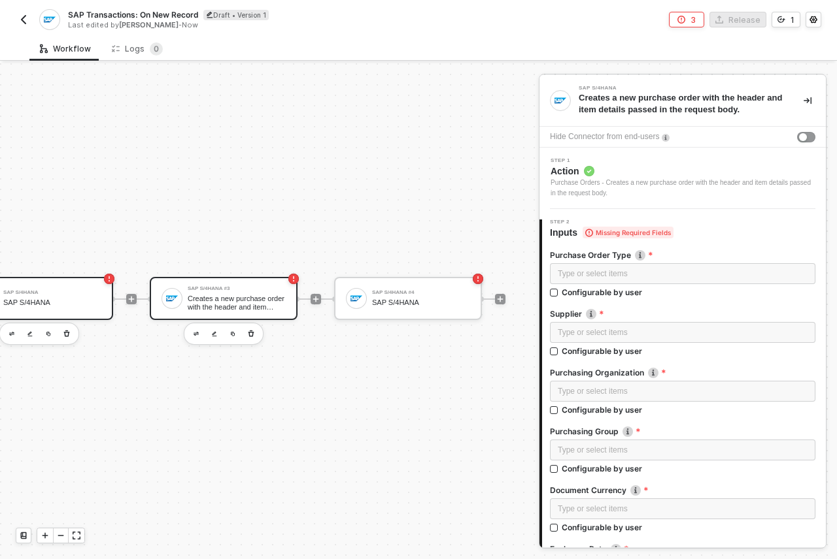
click at [97, 290] on div "SAP S/4HANA" at bounding box center [52, 292] width 98 height 5
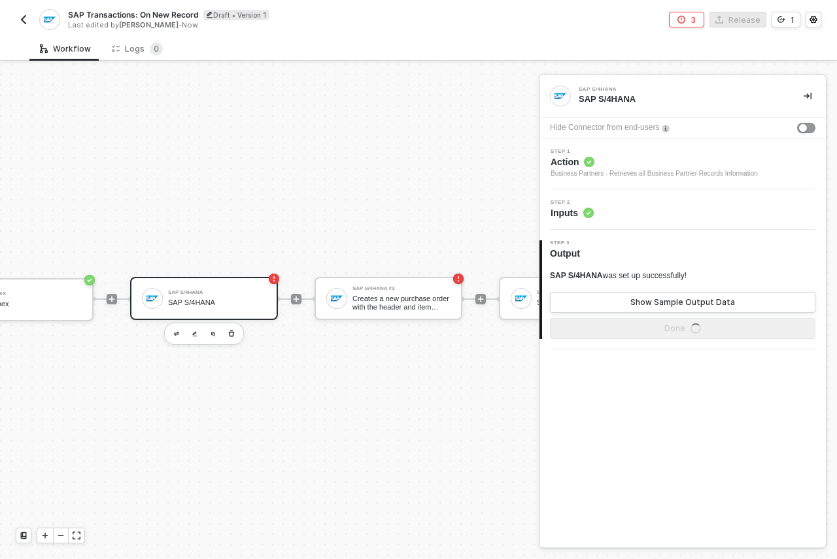
scroll to position [34, 61]
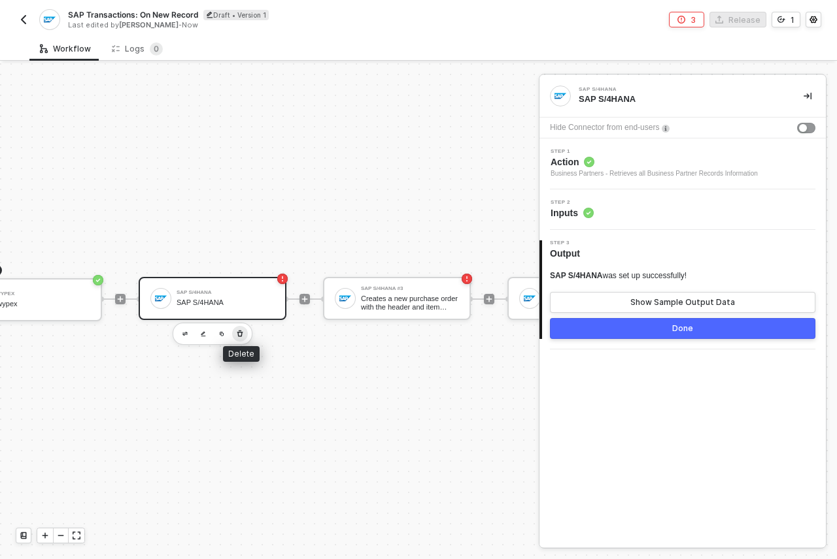
click at [242, 329] on icon "button" at bounding box center [240, 334] width 8 height 10
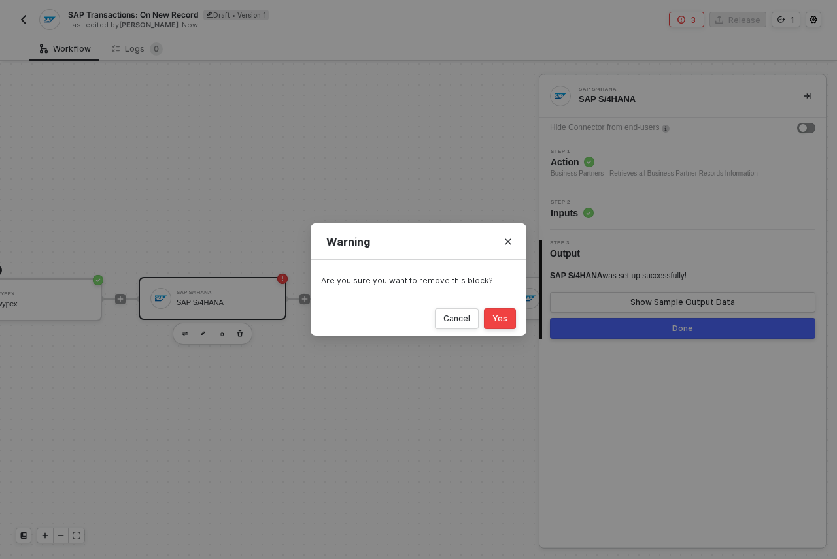
click at [503, 316] on div "Yes" at bounding box center [499, 319] width 15 height 10
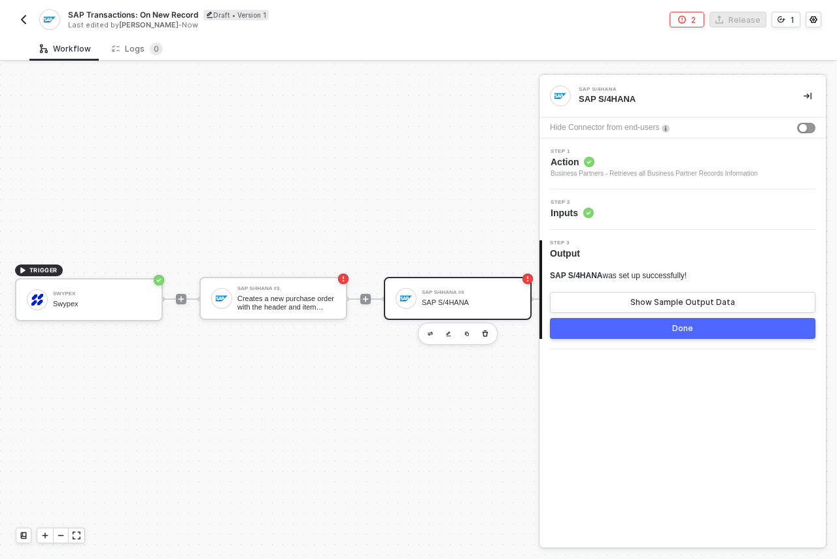
scroll to position [34, 0]
click at [282, 297] on div "Creates a new purchase order with the header and item details passed in the req…" at bounding box center [287, 303] width 98 height 16
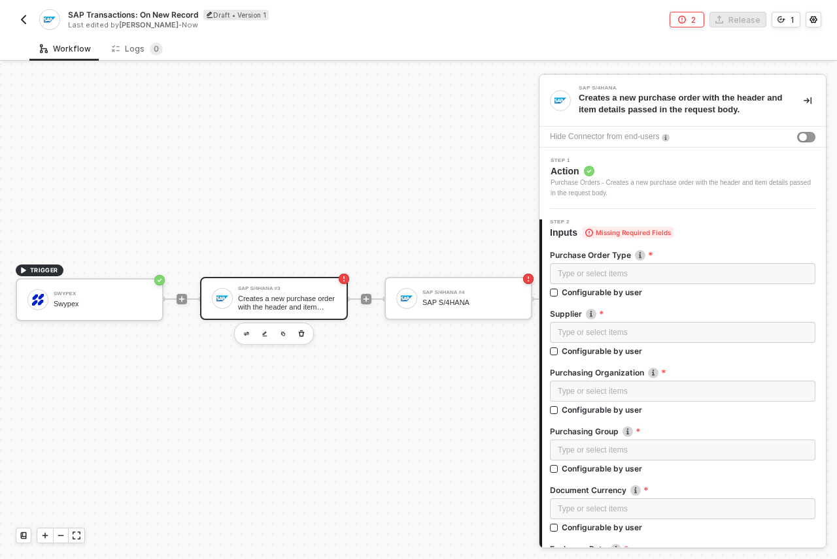
click at [592, 182] on div "Purchase Orders - Creates a new purchase order with the header and item details…" at bounding box center [682, 188] width 265 height 21
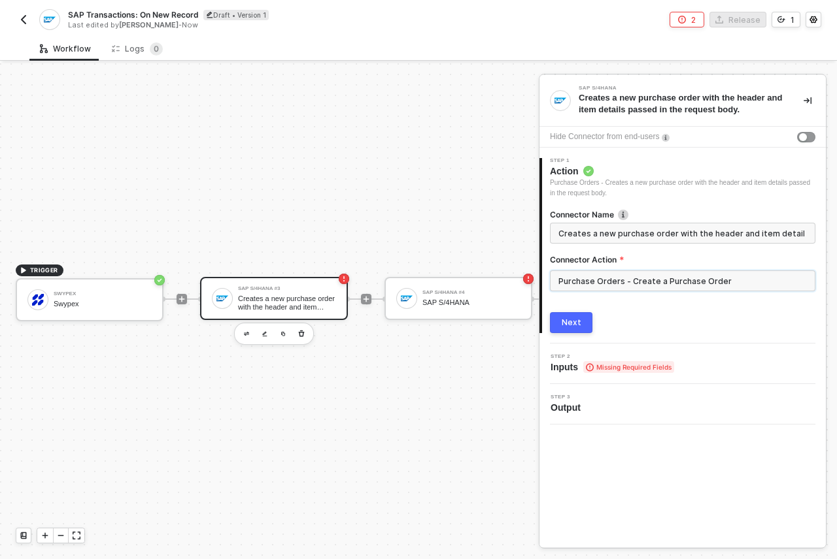
click at [624, 286] on input "Purchase Orders - Create a Purchase Order" at bounding box center [682, 281] width 265 height 21
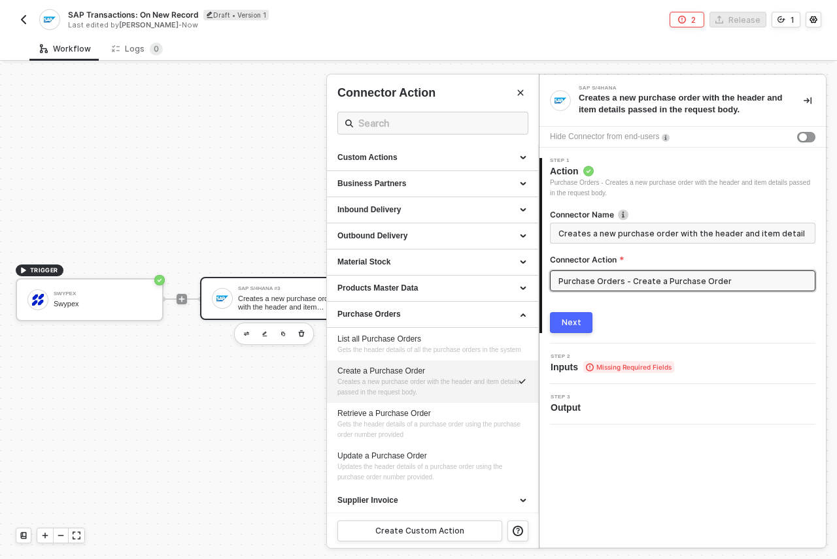
click at [693, 284] on input "Purchase Orders - Create a Purchase Order" at bounding box center [682, 281] width 265 height 21
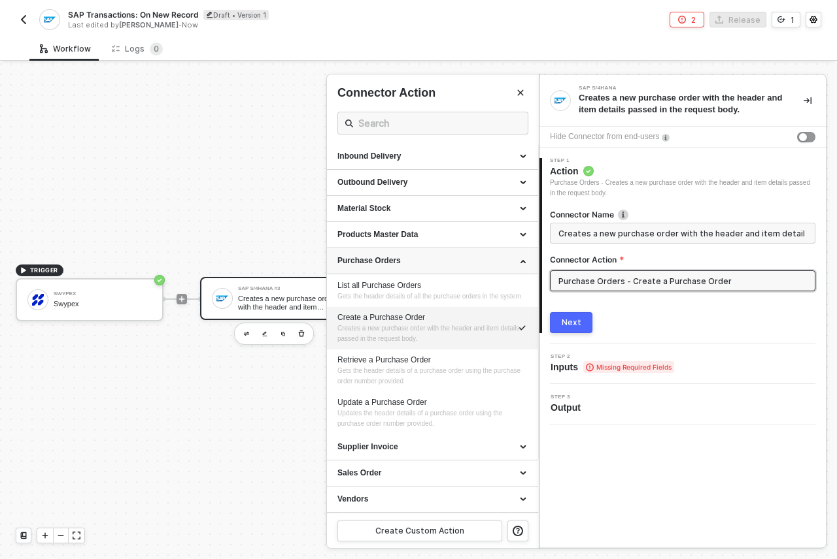
scroll to position [63, 0]
click at [651, 358] on span "Step 2" at bounding box center [612, 356] width 124 height 5
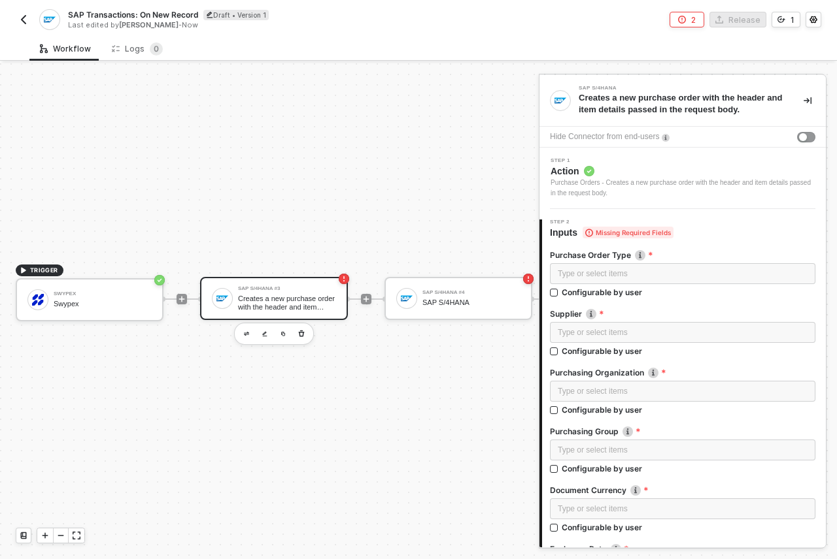
drag, startPoint x: 651, startPoint y: 358, endPoint x: 590, endPoint y: 367, distance: 62.1
click at [590, 367] on label "Purchasing Organization" at bounding box center [682, 372] width 265 height 11
click at [633, 330] on div "Type or select items ﻿" at bounding box center [683, 333] width 250 height 12
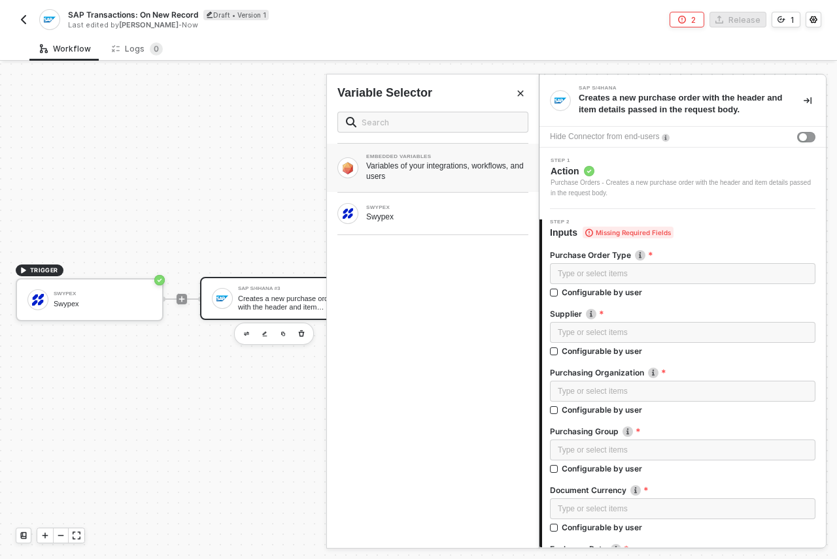
click at [470, 168] on div "Variables of your integrations, workflows, and users" at bounding box center [447, 171] width 162 height 21
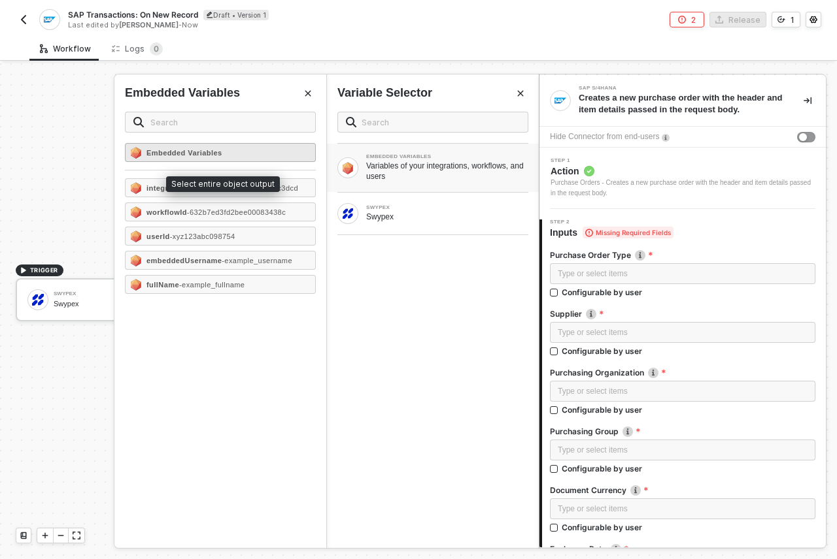
click at [227, 156] on div "Embedded Variables" at bounding box center [220, 152] width 191 height 19
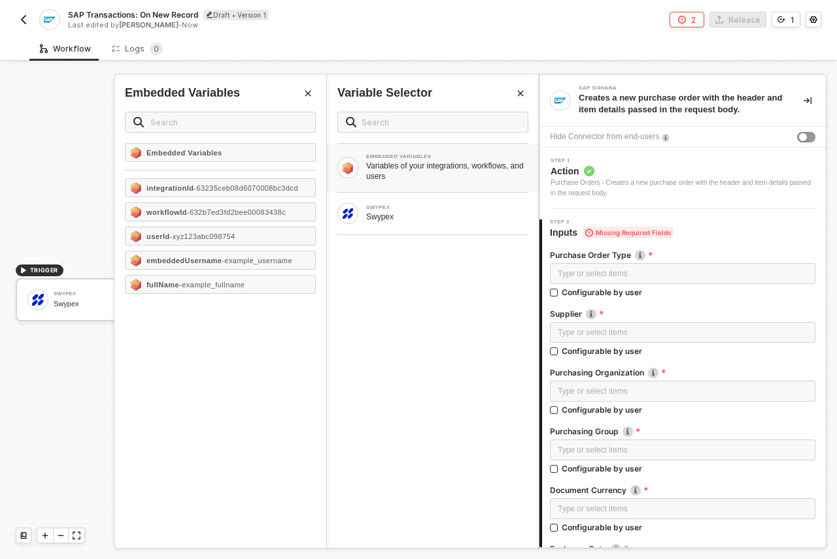
click at [518, 95] on icon "Close" at bounding box center [520, 94] width 8 height 8
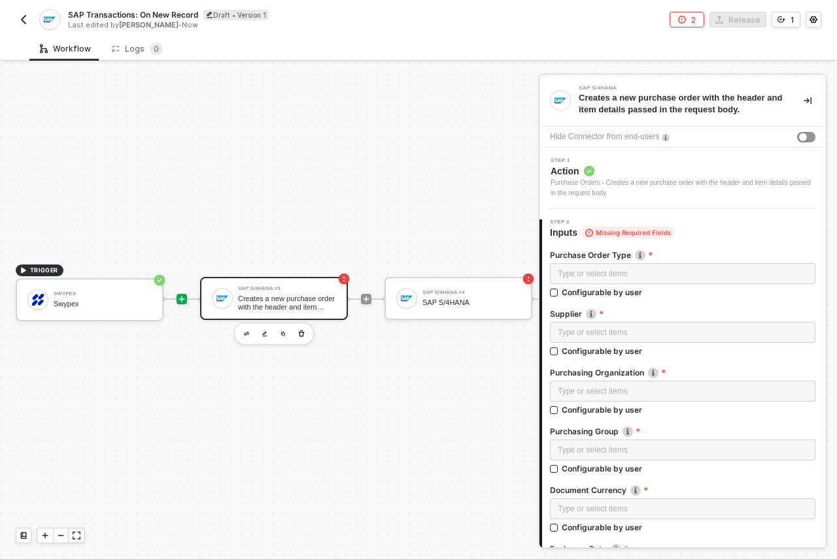
click at [183, 295] on icon "icon-play" at bounding box center [182, 299] width 8 height 8
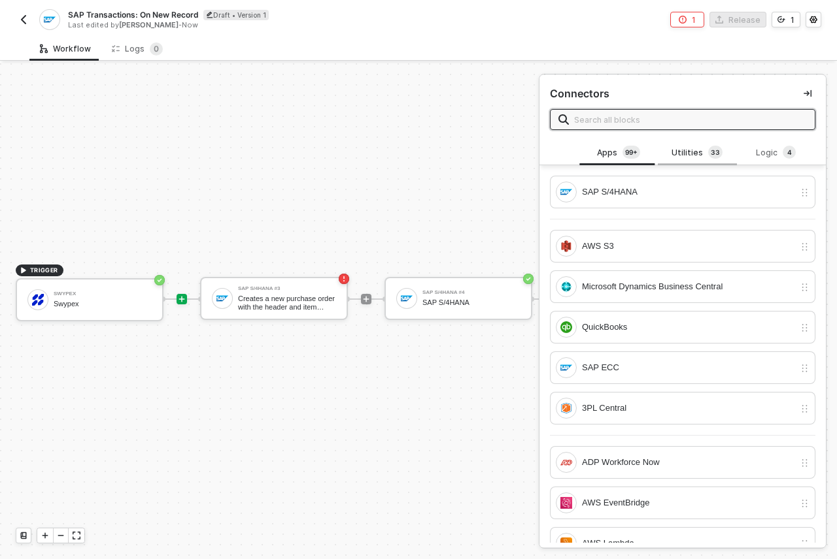
click at [672, 158] on div "Utilities 3 3" at bounding box center [697, 153] width 58 height 14
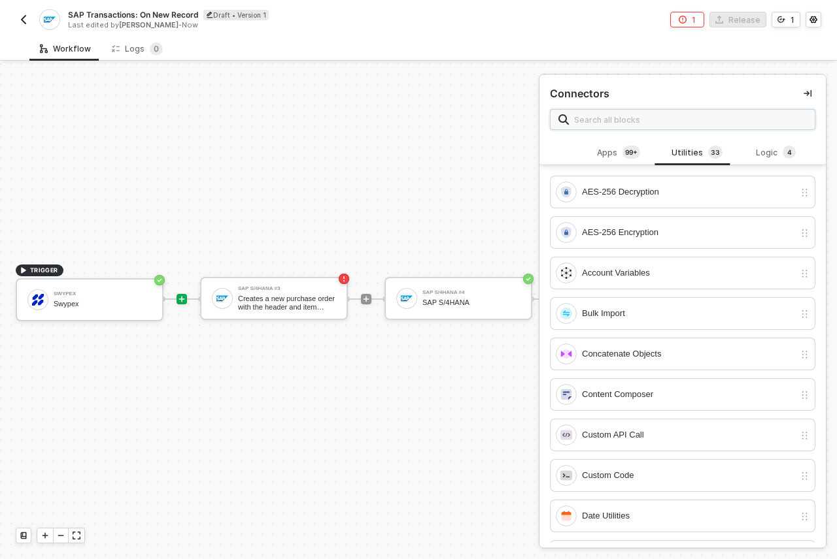
click at [682, 118] on input "text" at bounding box center [690, 119] width 233 height 14
type input "c"
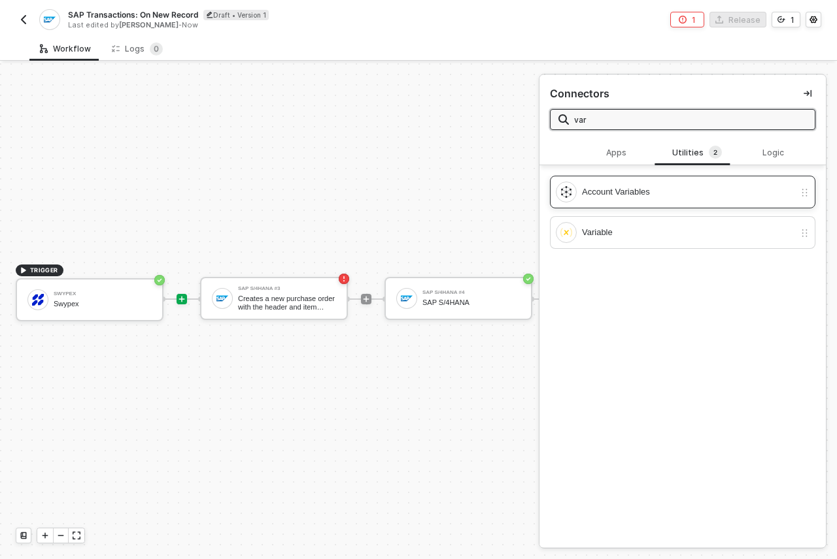
type input "var"
click at [659, 193] on div "Account Variables" at bounding box center [688, 192] width 212 height 14
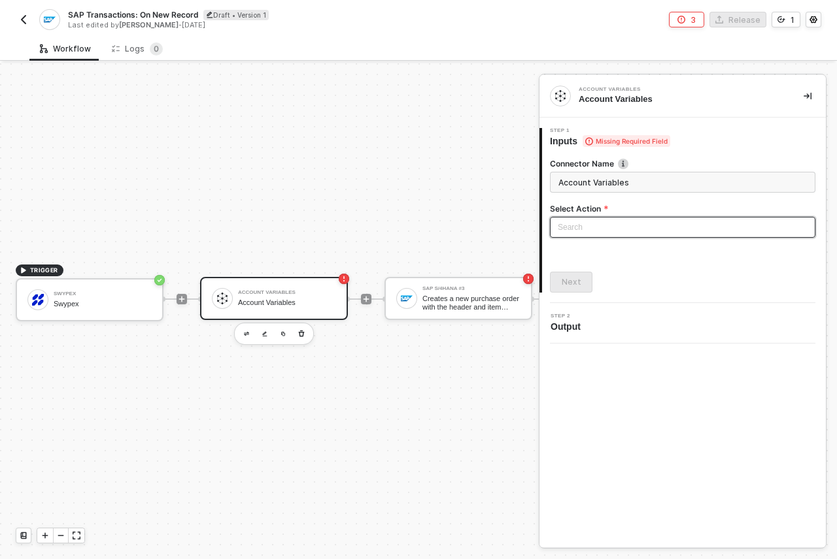
click at [627, 224] on input "search" at bounding box center [683, 228] width 250 height 20
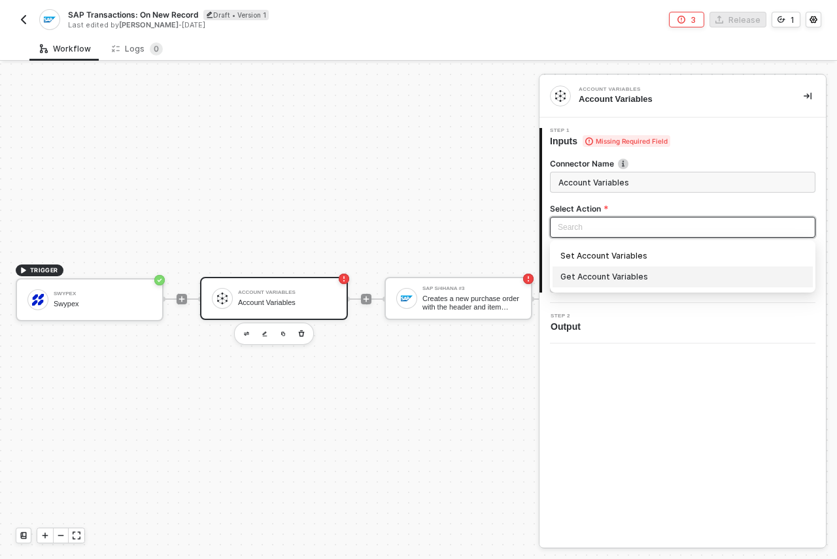
click at [598, 277] on div "Get Account Variables" at bounding box center [682, 277] width 244 height 14
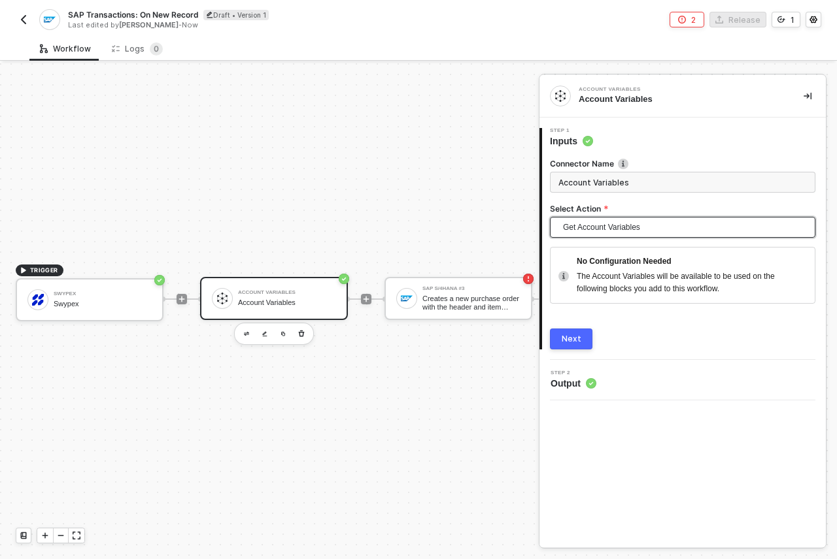
click at [571, 337] on div "Next" at bounding box center [571, 339] width 20 height 10
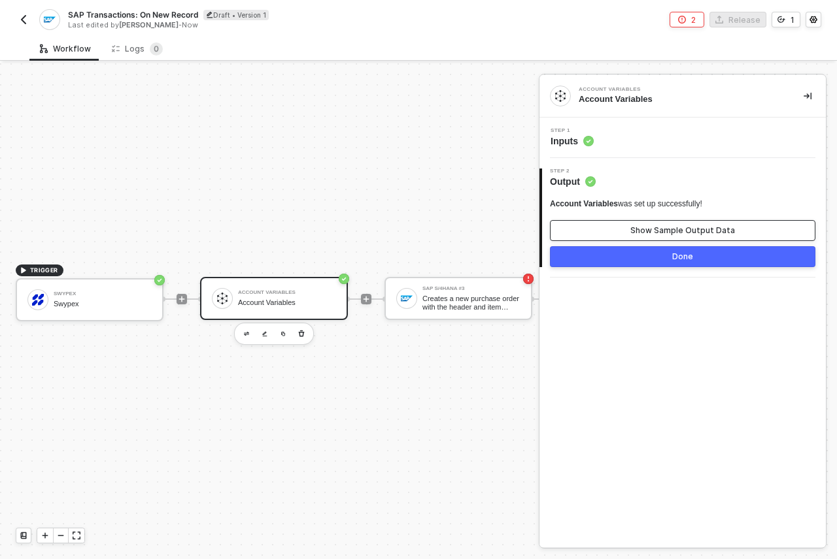
click at [647, 230] on div "Show Sample Output Data" at bounding box center [682, 230] width 105 height 10
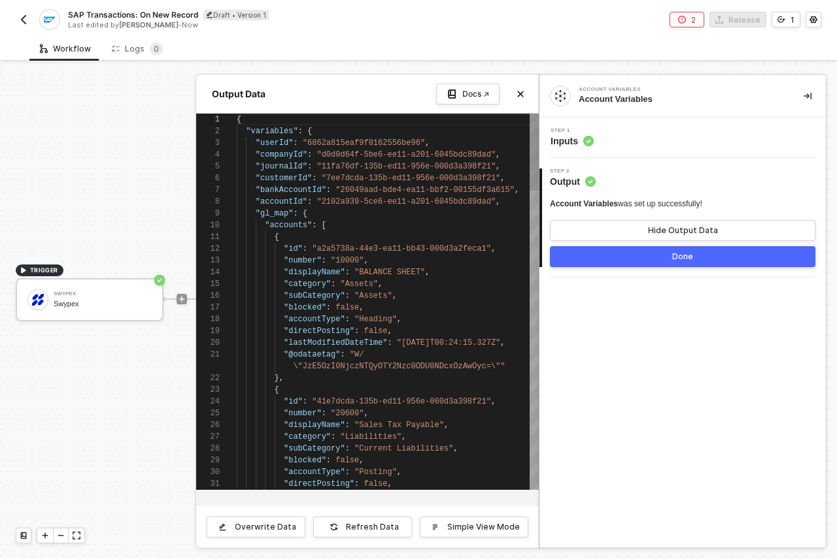
scroll to position [118, 0]
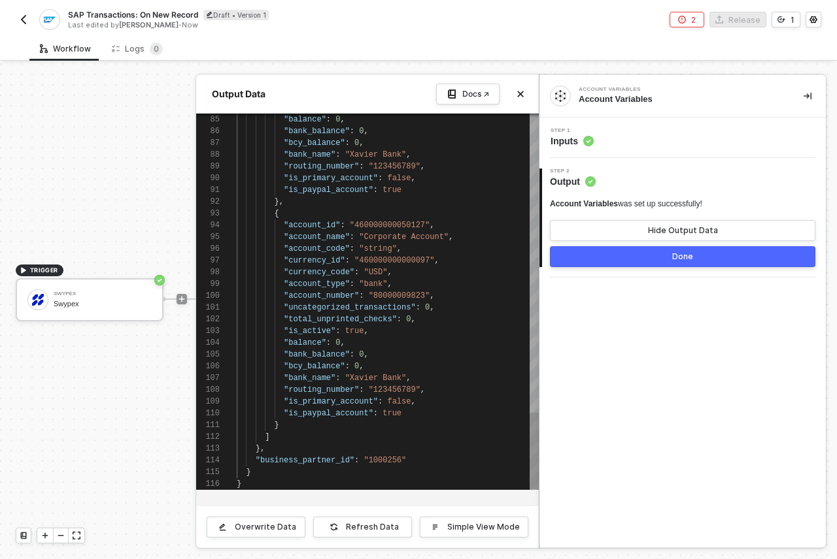
type textarea "] }, "business_partner_id": "1000256" } }"
click at [310, 459] on span ""business_partner_id"" at bounding box center [305, 460] width 99 height 9
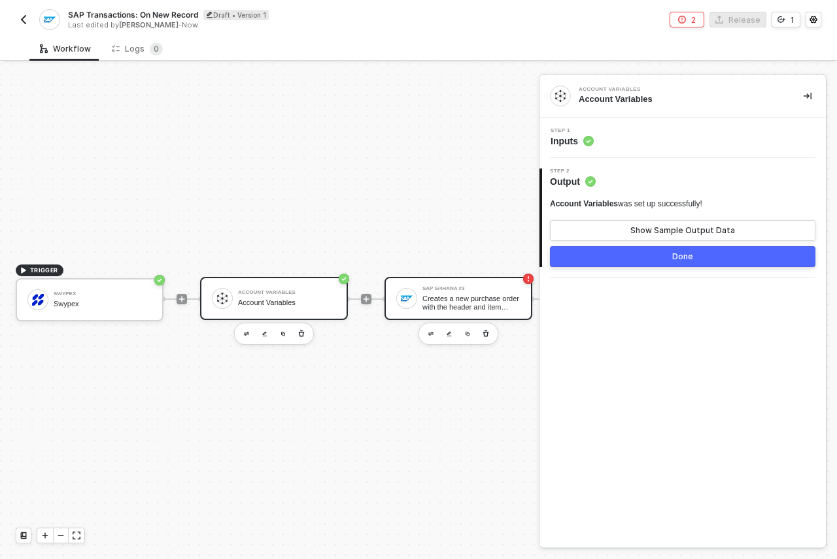
click at [448, 295] on div "Creates a new purchase order with the header and item details passed in the req…" at bounding box center [471, 303] width 98 height 16
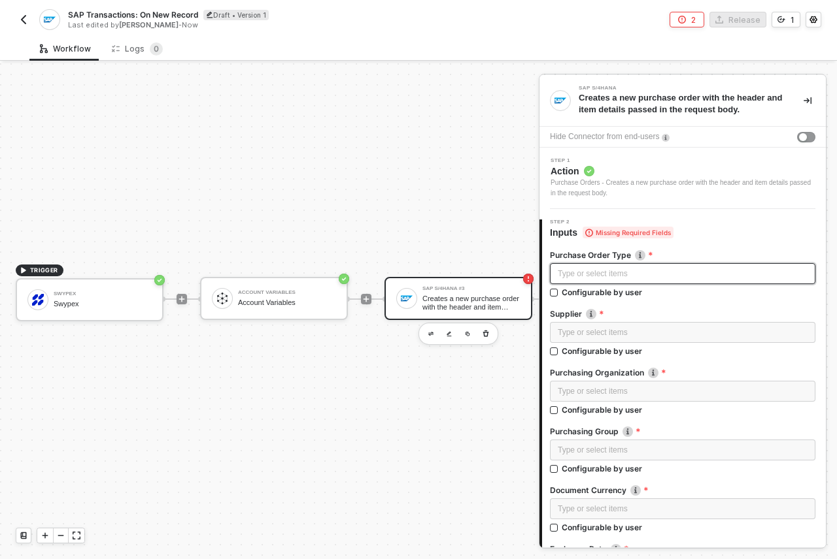
click at [629, 271] on div "Type or select items ﻿" at bounding box center [683, 274] width 250 height 12
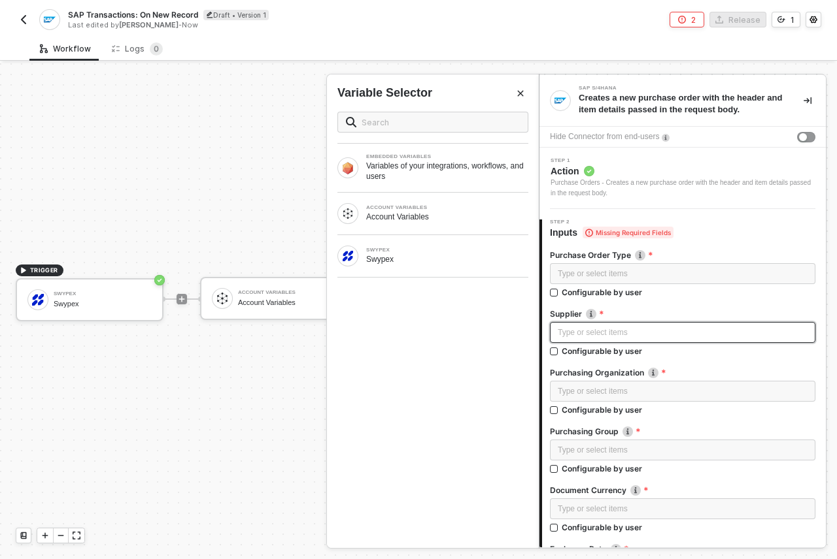
click at [629, 333] on div "Type or select items ﻿" at bounding box center [683, 333] width 250 height 12
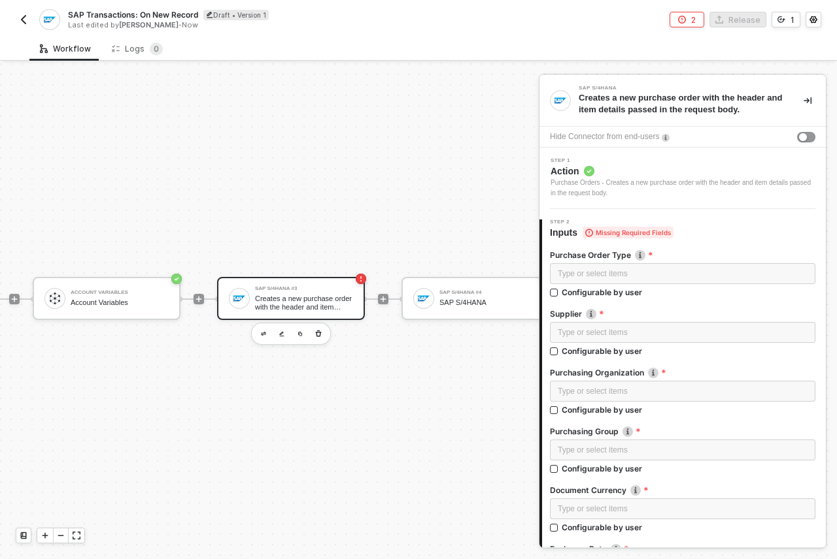
scroll to position [34, 223]
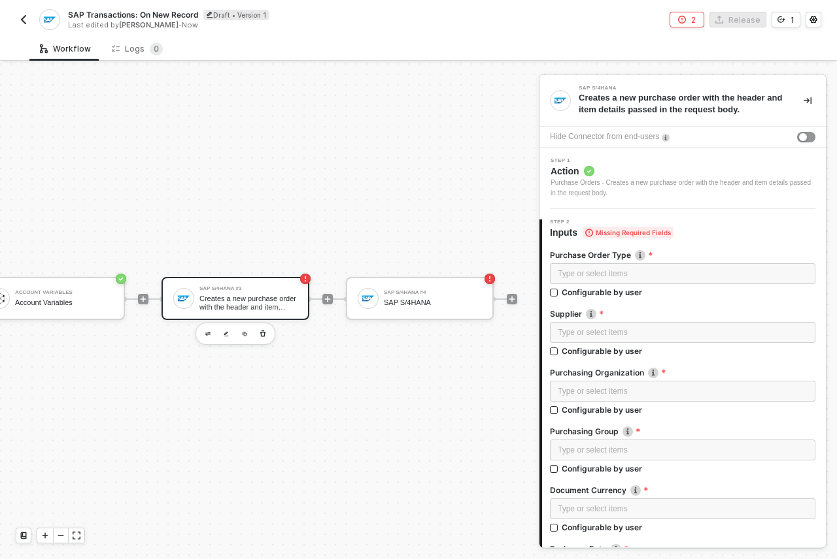
click at [275, 295] on div "Creates a new purchase order with the header and item details passed in the req…" at bounding box center [248, 303] width 98 height 16
click at [640, 191] on div "Purchase Orders - Creates a new purchase order with the header and item details…" at bounding box center [682, 188] width 265 height 21
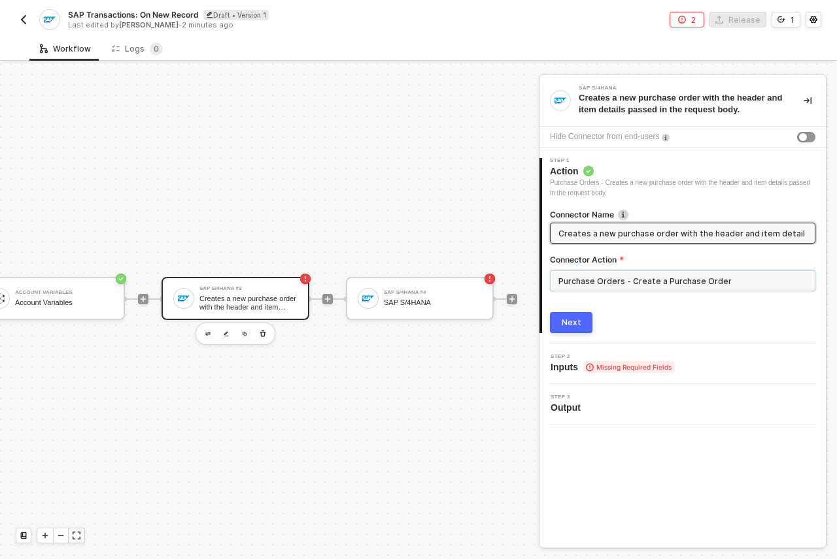
click at [655, 276] on input "Purchase Orders - Create a Purchase Order" at bounding box center [682, 281] width 265 height 21
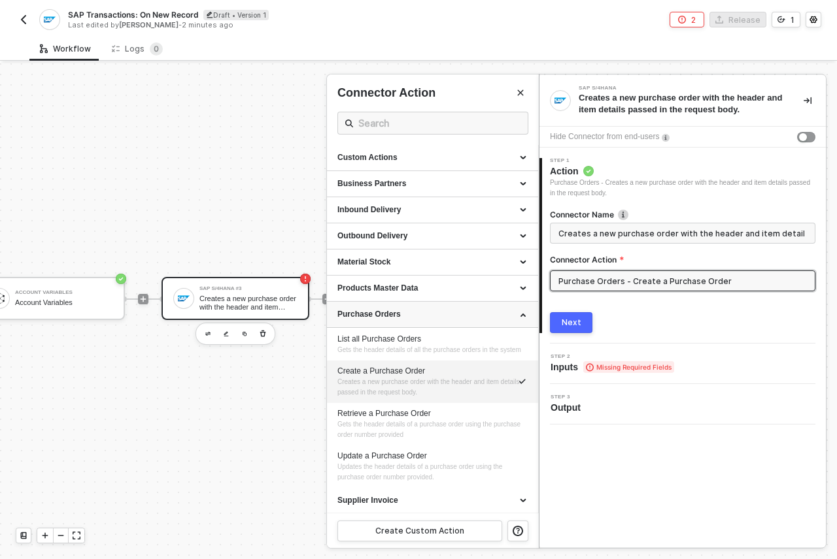
click at [512, 312] on div "Purchase Orders" at bounding box center [432, 314] width 190 height 11
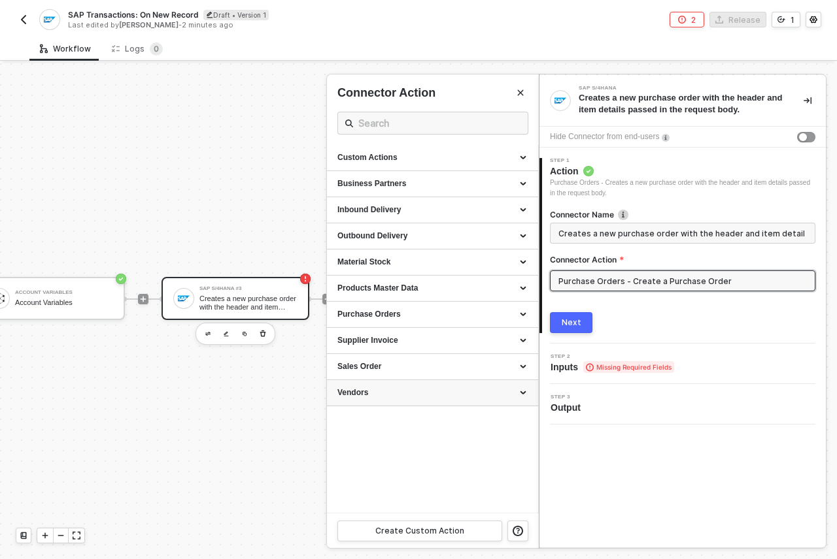
click at [520, 397] on div "Vendors" at bounding box center [432, 393] width 190 height 11
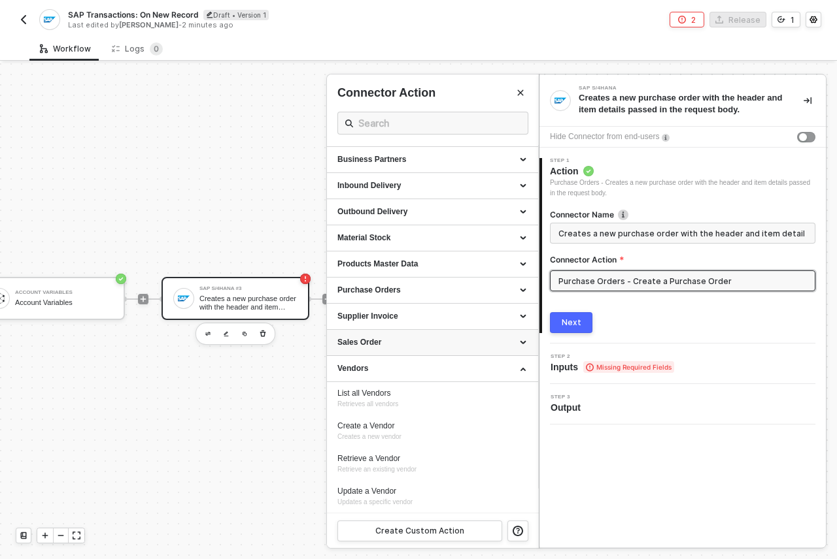
click at [510, 336] on div "Sales Order" at bounding box center [432, 343] width 211 height 26
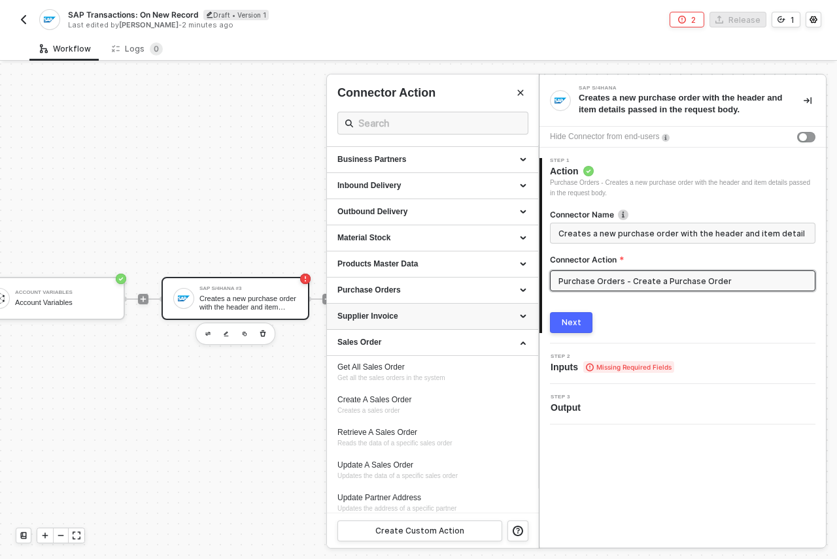
click at [509, 322] on div "Supplier Invoice" at bounding box center [432, 316] width 190 height 11
click at [507, 182] on div "Inbound Delivery" at bounding box center [432, 185] width 190 height 11
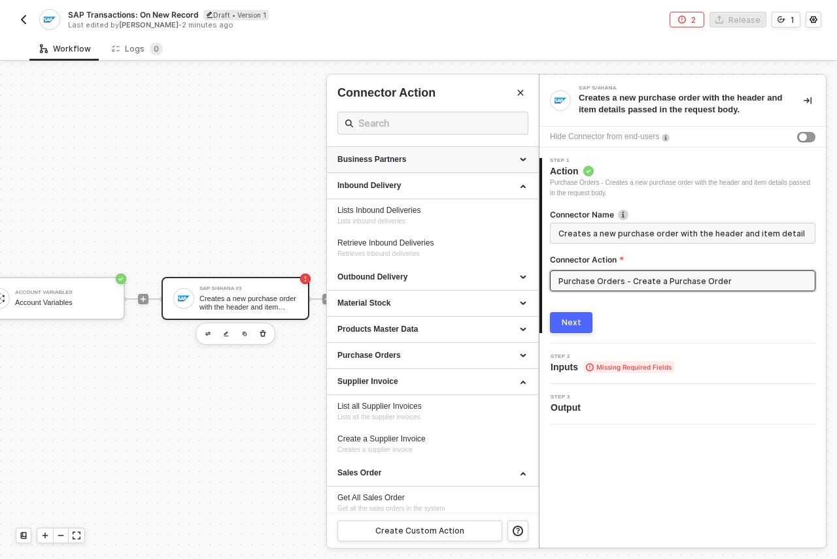
click at [513, 154] on div "Business Partners" at bounding box center [432, 159] width 190 height 11
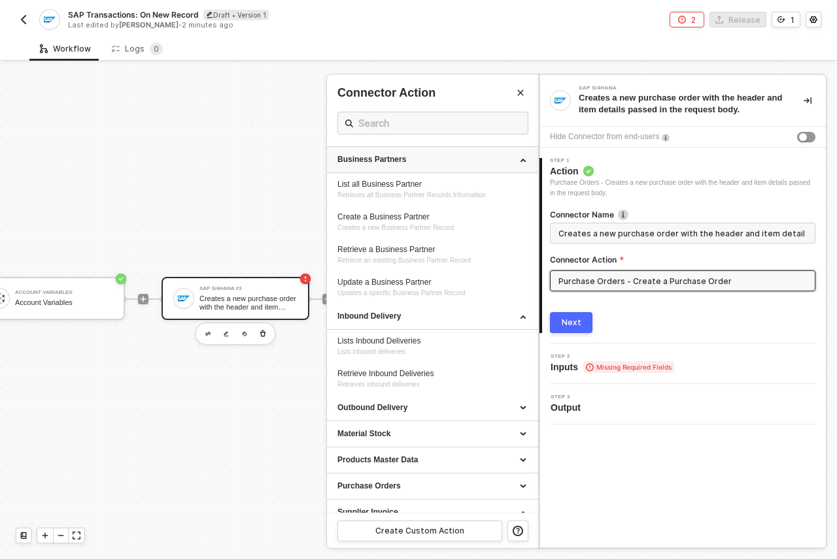
click at [521, 159] on icon at bounding box center [524, 159] width 7 height 0
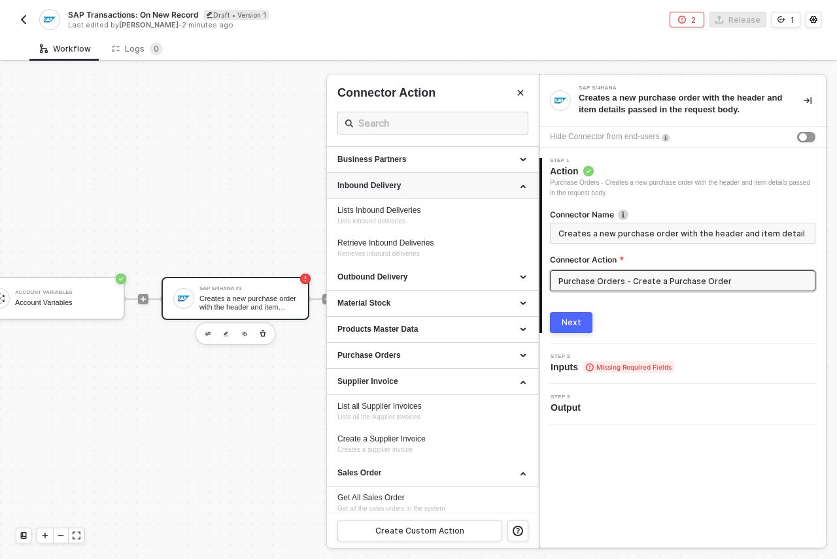
click at [516, 183] on div "Inbound Delivery" at bounding box center [432, 185] width 190 height 11
